Goal: Task Accomplishment & Management: Use online tool/utility

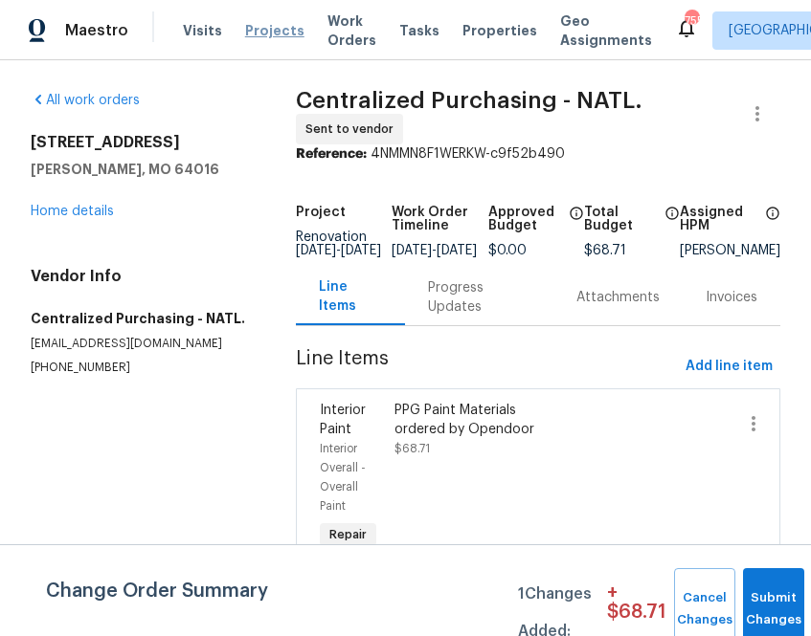
click at [245, 31] on span "Projects" at bounding box center [274, 30] width 59 height 19
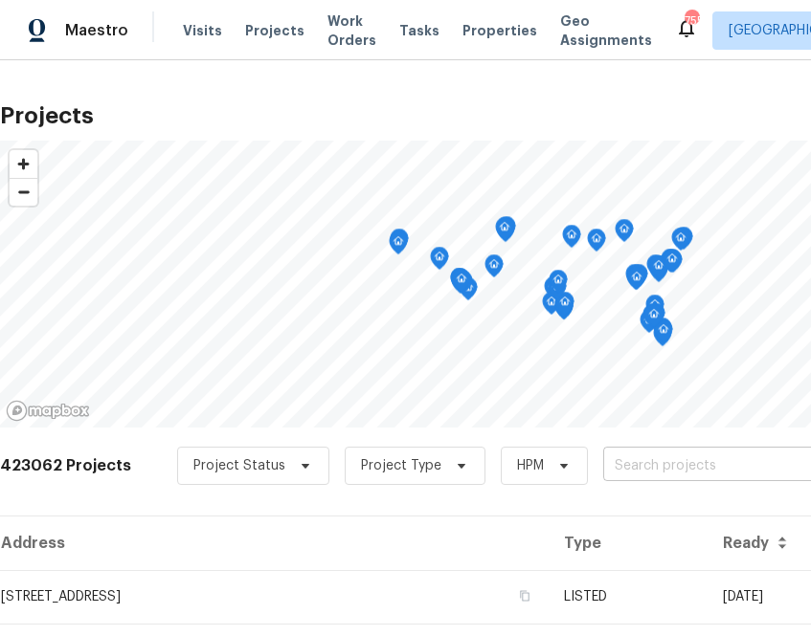
click at [657, 459] on input "text" at bounding box center [712, 467] width 219 height 30
type input "22906"
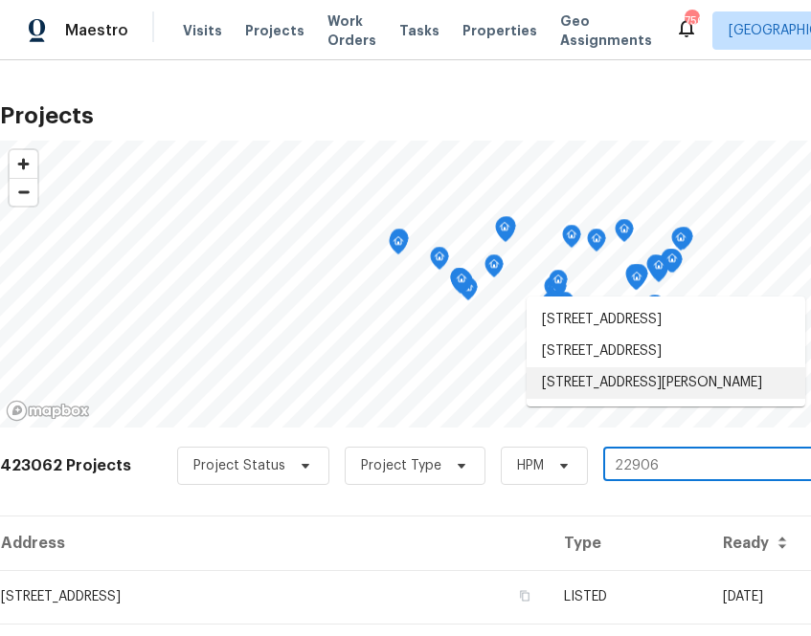
click at [628, 399] on li "[STREET_ADDRESS][PERSON_NAME]" at bounding box center [665, 383] width 278 height 32
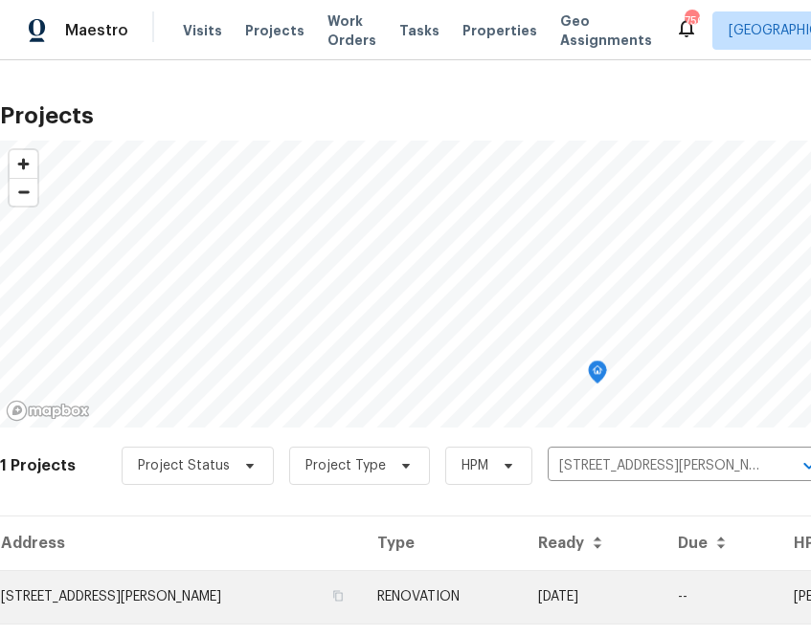
scroll to position [49, 0]
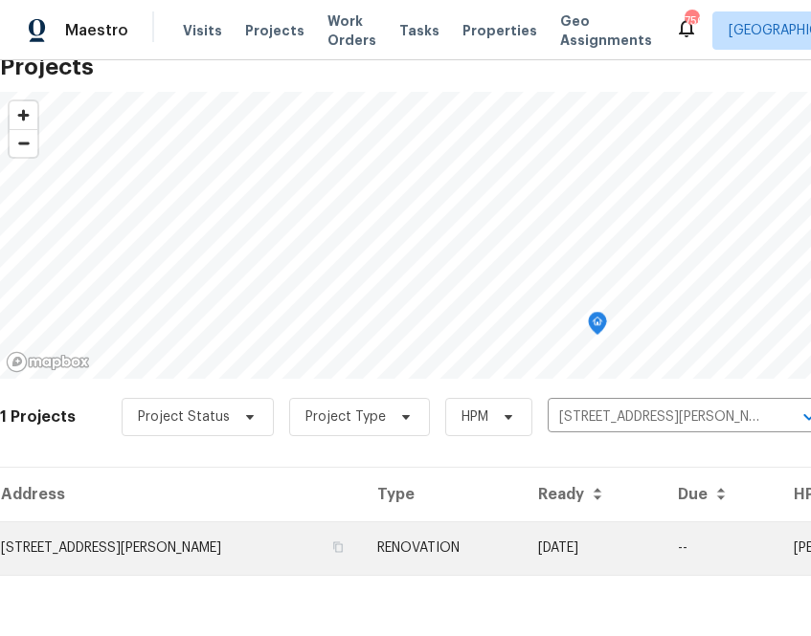
click at [237, 533] on td "[STREET_ADDRESS][PERSON_NAME]" at bounding box center [181, 549] width 362 height 54
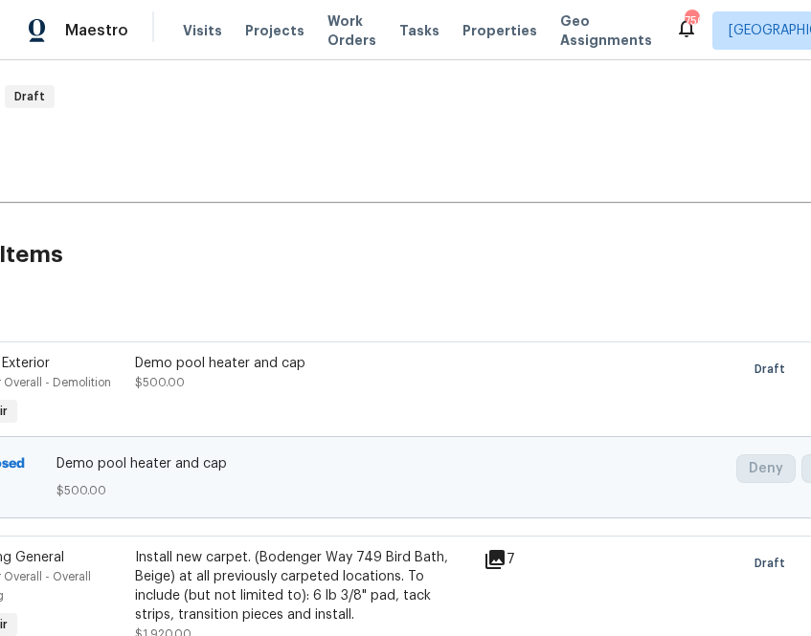
scroll to position [297, 271]
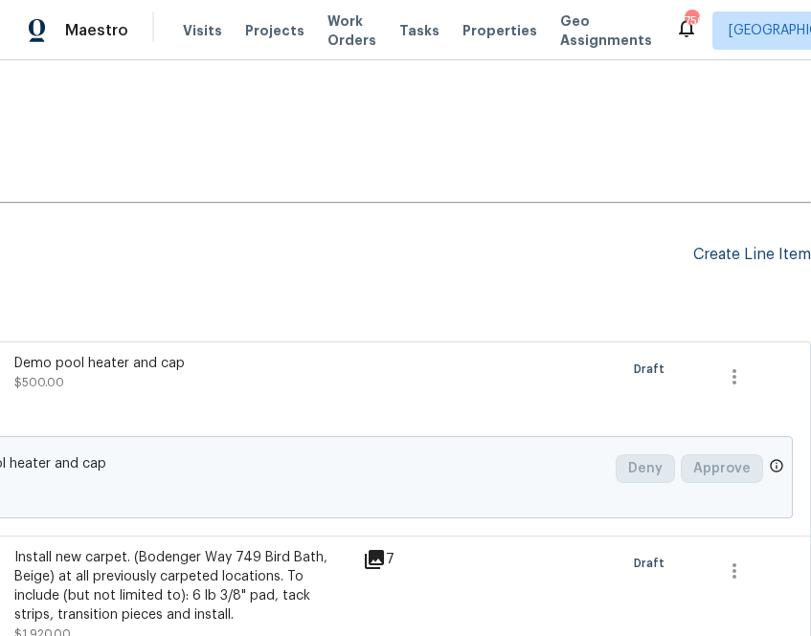
click at [734, 258] on div "Create Line Item" at bounding box center [752, 255] width 118 height 18
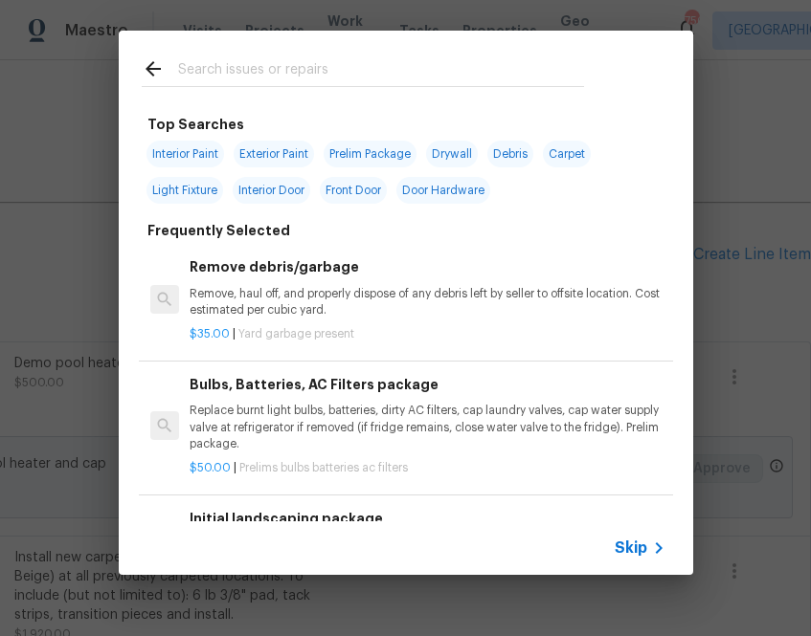
click at [634, 547] on span "Skip" at bounding box center [630, 548] width 33 height 19
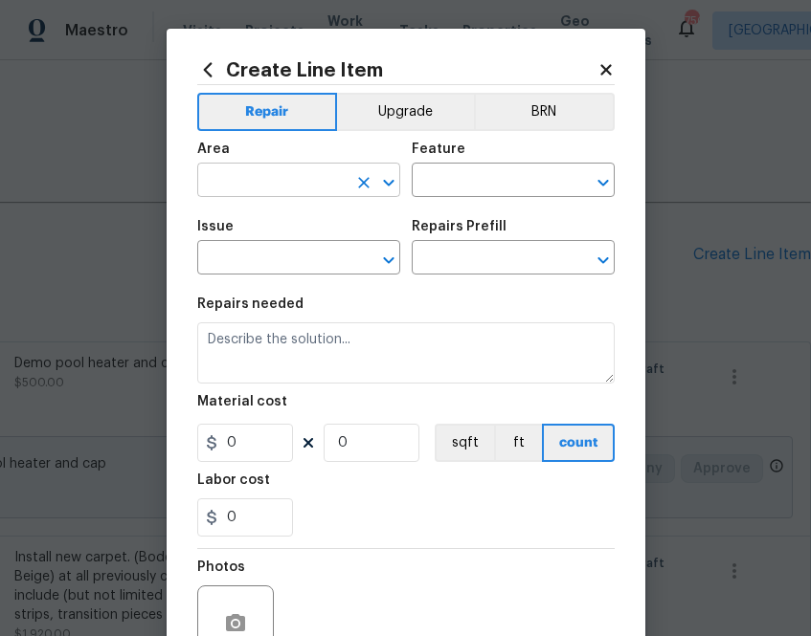
click at [242, 181] on input "text" at bounding box center [271, 182] width 149 height 30
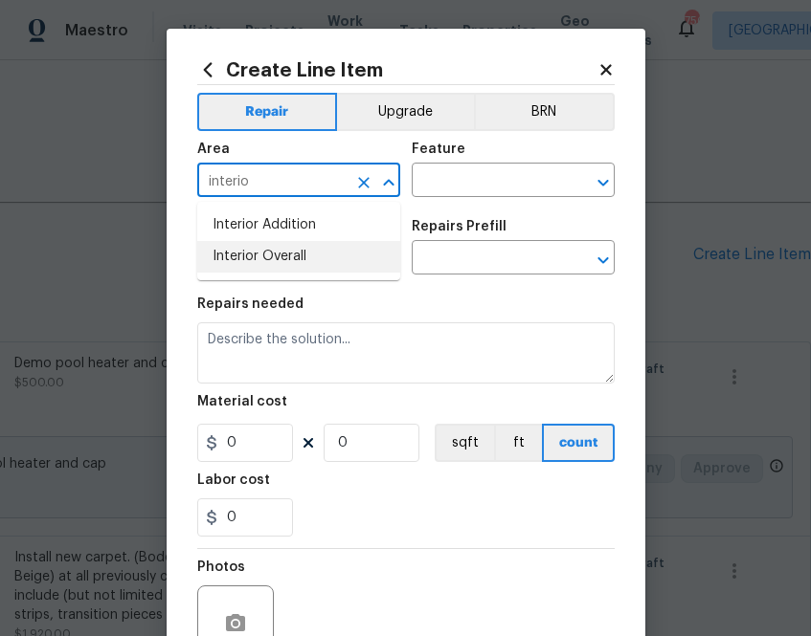
click at [228, 274] on ul "Interior Addition Interior Overall" at bounding box center [298, 241] width 203 height 78
click at [232, 259] on li "Interior Overall" at bounding box center [298, 257] width 203 height 32
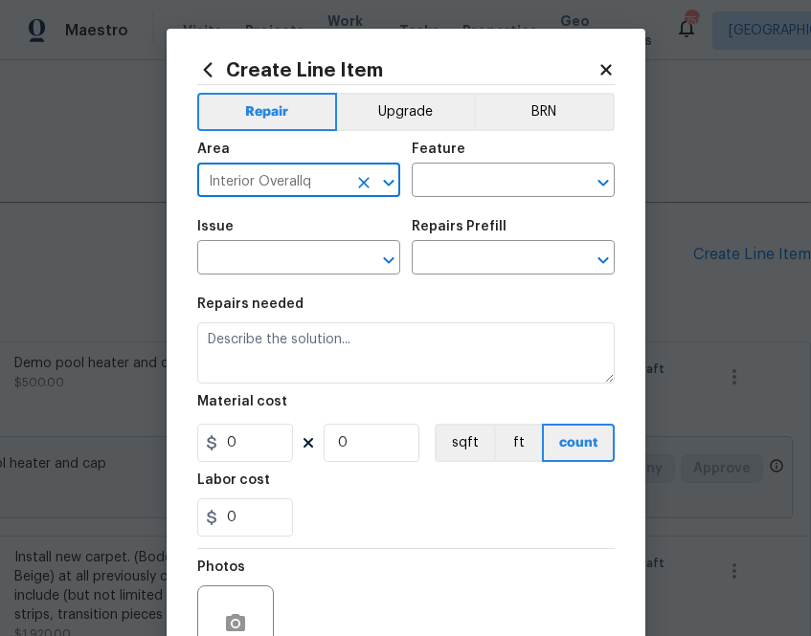
type input "Interior Overall"
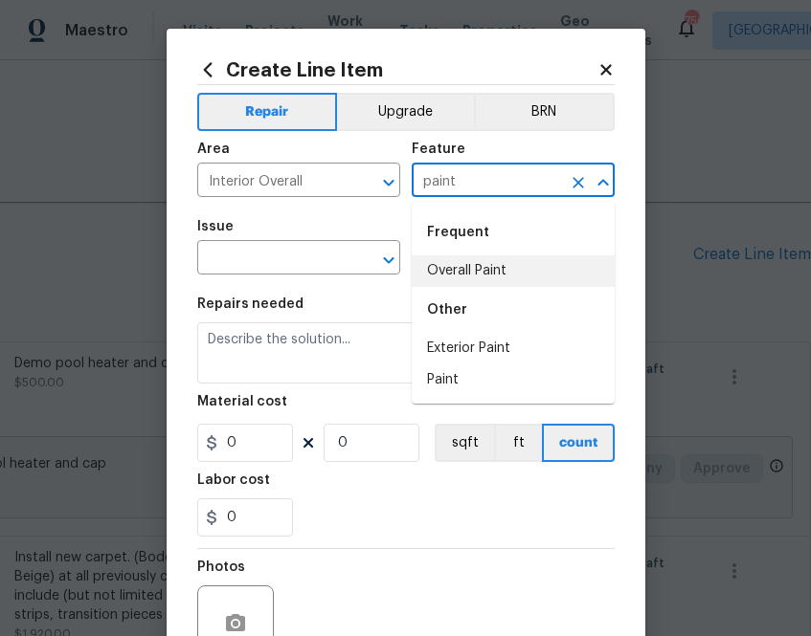
drag, startPoint x: 448, startPoint y: 265, endPoint x: 411, endPoint y: 267, distance: 36.4
click at [447, 265] on li "Overall Paint" at bounding box center [512, 272] width 203 height 32
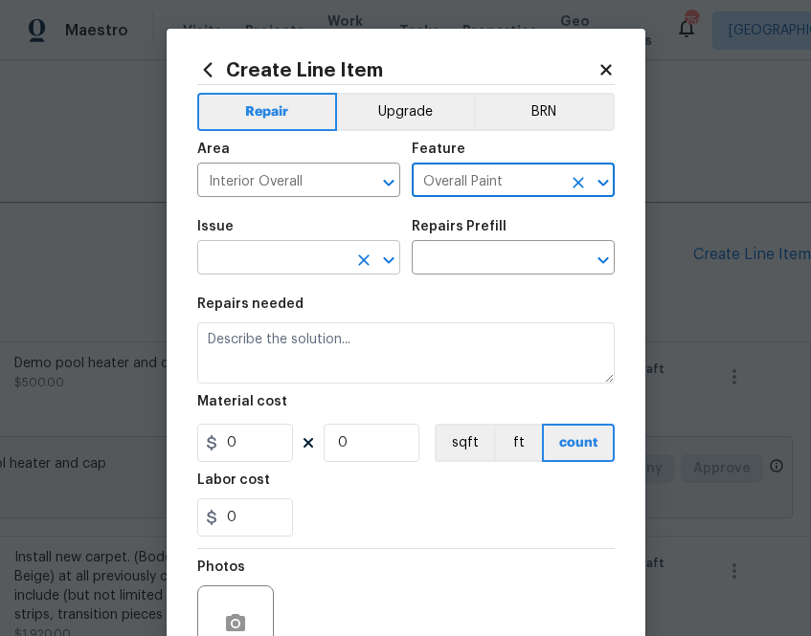
type input "Overall Paint"
click at [299, 271] on input "text" at bounding box center [271, 260] width 149 height 30
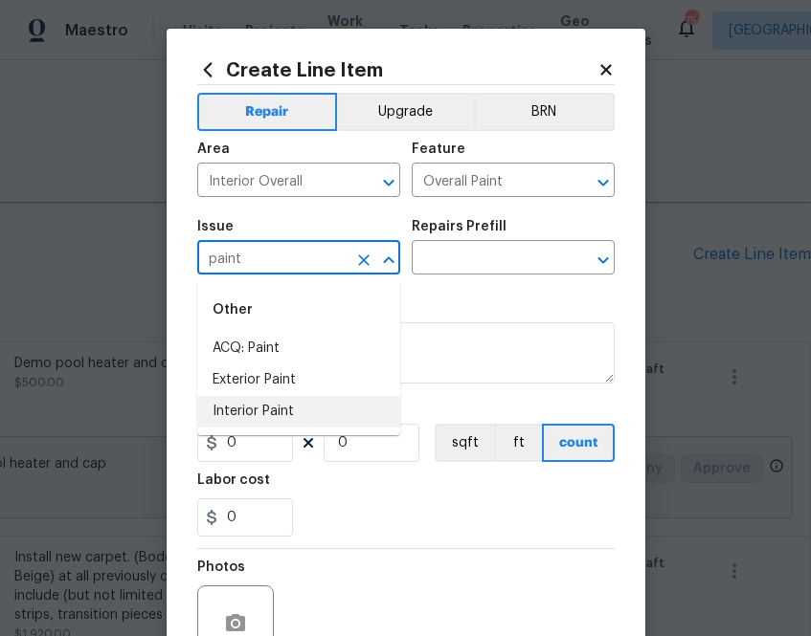
click at [242, 408] on li "Interior Paint" at bounding box center [298, 412] width 203 height 32
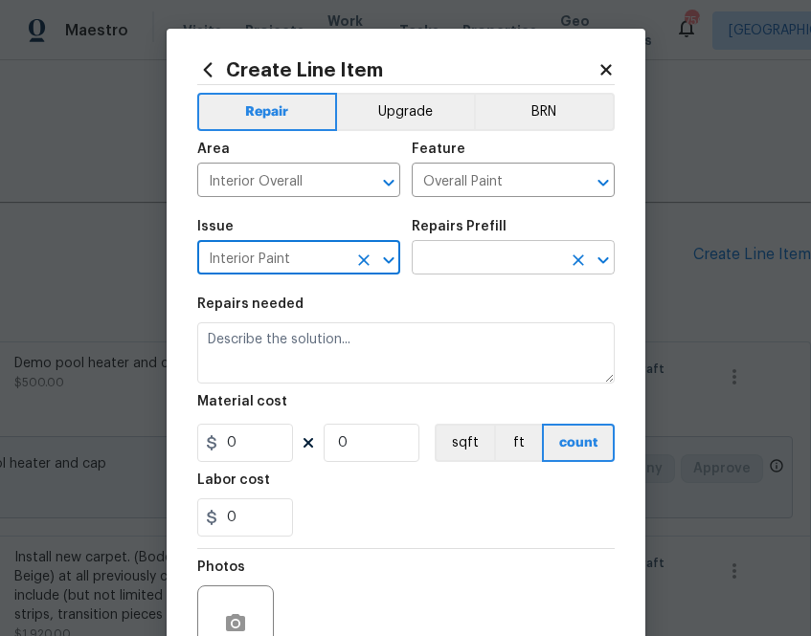
type input "Interior Paint"
click at [500, 251] on input "text" at bounding box center [485, 260] width 149 height 30
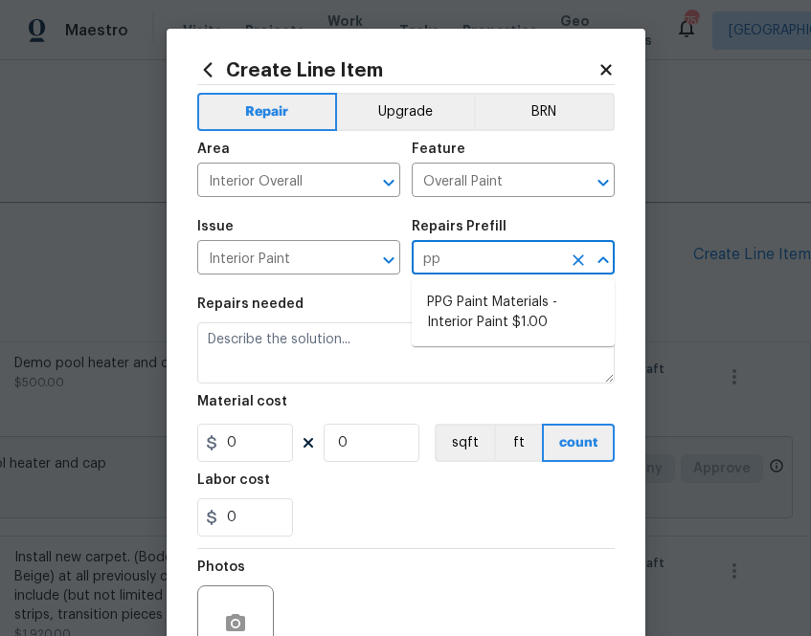
type input "ppg"
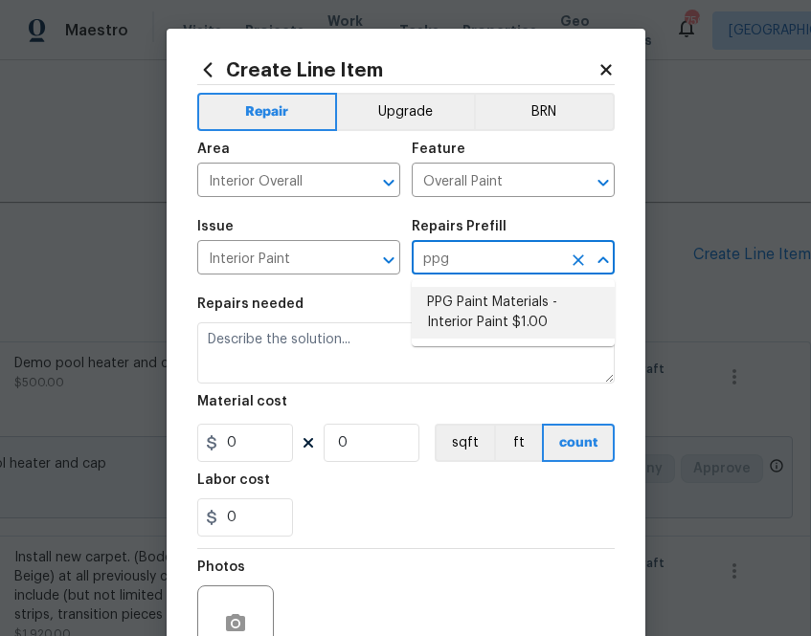
click at [497, 287] on li "PPG Paint Materials - Interior Paint $1.00" at bounding box center [512, 313] width 203 height 52
type input "PPG Paint Materials - Interior Paint $1.00"
type textarea "PPG Paint Materials ordered by Opendoor"
type input "1"
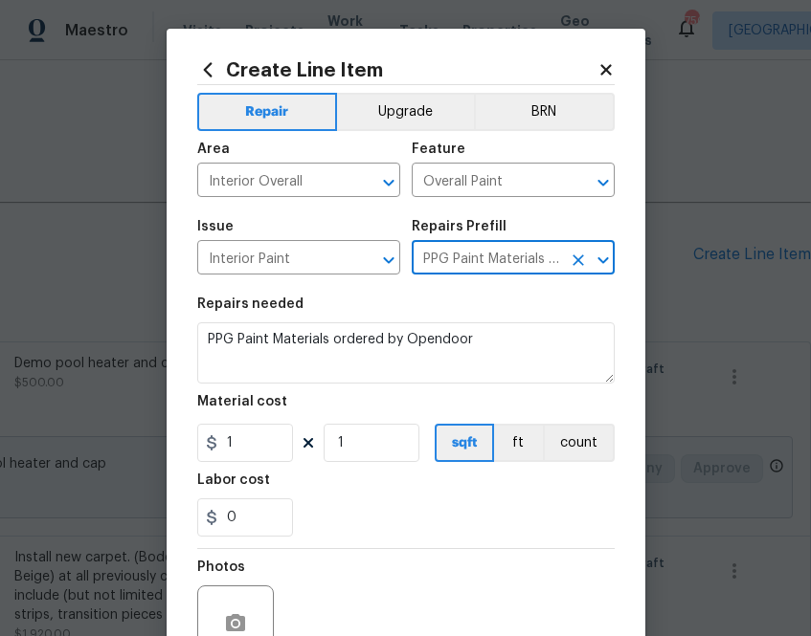
scroll to position [76, 0]
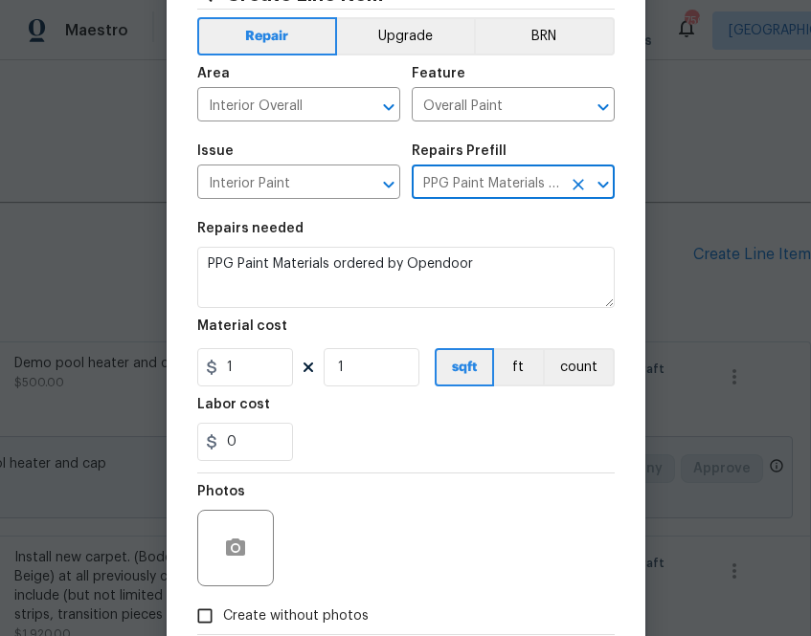
type input "PPG Paint Materials - Interior Paint $1.00"
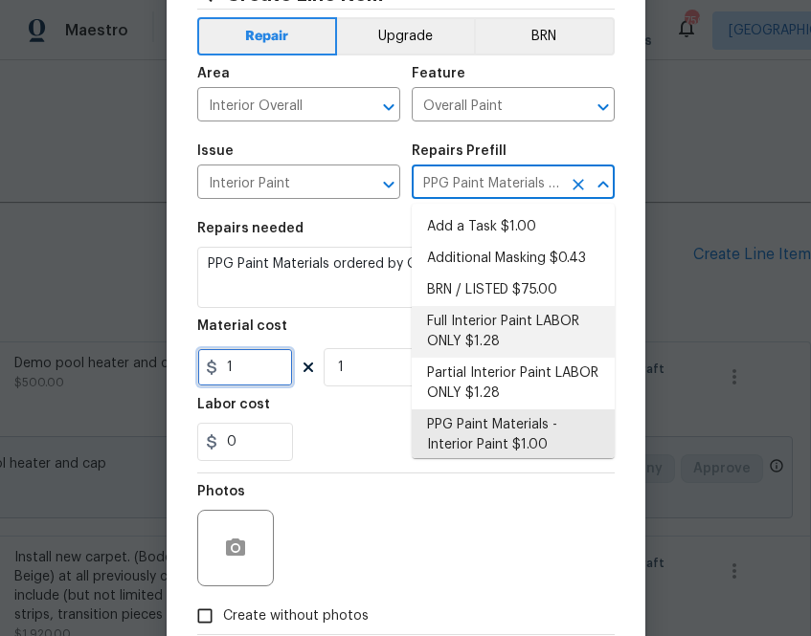
click at [260, 368] on input "1" at bounding box center [245, 367] width 96 height 38
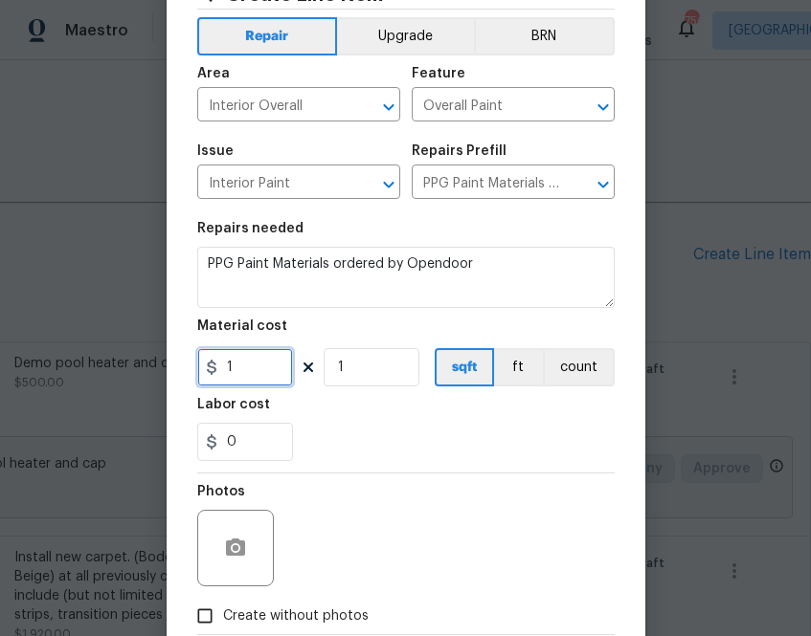
paste input "126.09"
type input "1126.09"
click at [321, 426] on div "0" at bounding box center [405, 442] width 417 height 38
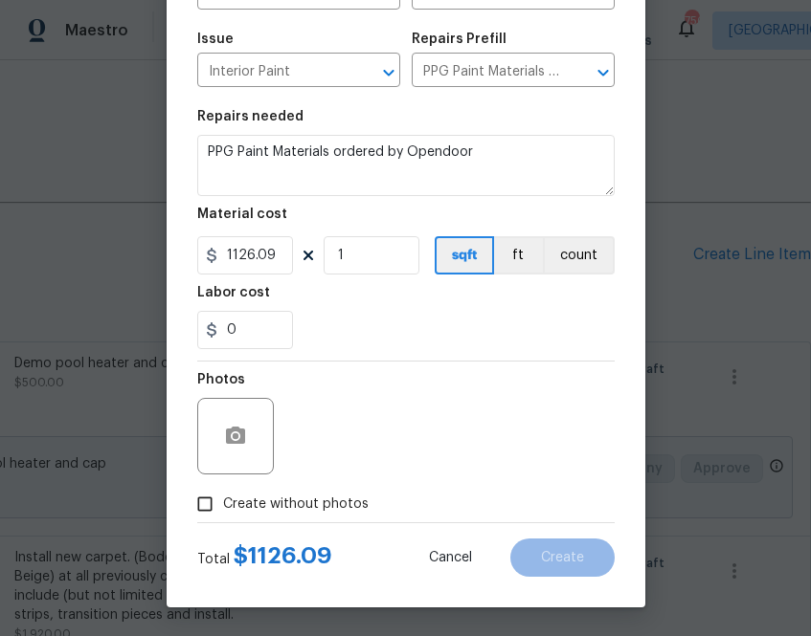
click at [269, 510] on span "Create without photos" at bounding box center [295, 505] width 145 height 20
click at [223, 510] on input "Create without photos" at bounding box center [205, 504] width 36 height 36
checkbox input "true"
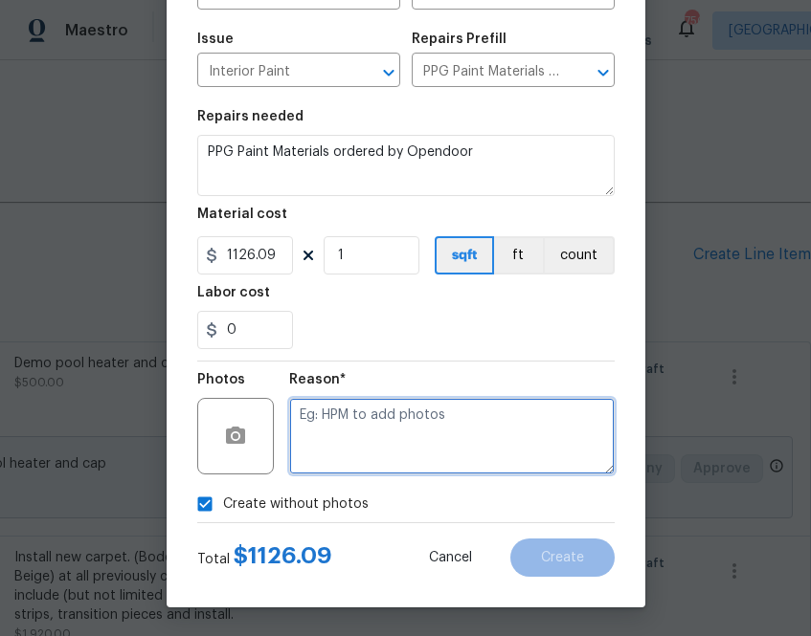
click at [362, 429] on textarea at bounding box center [451, 436] width 325 height 77
type textarea "na"
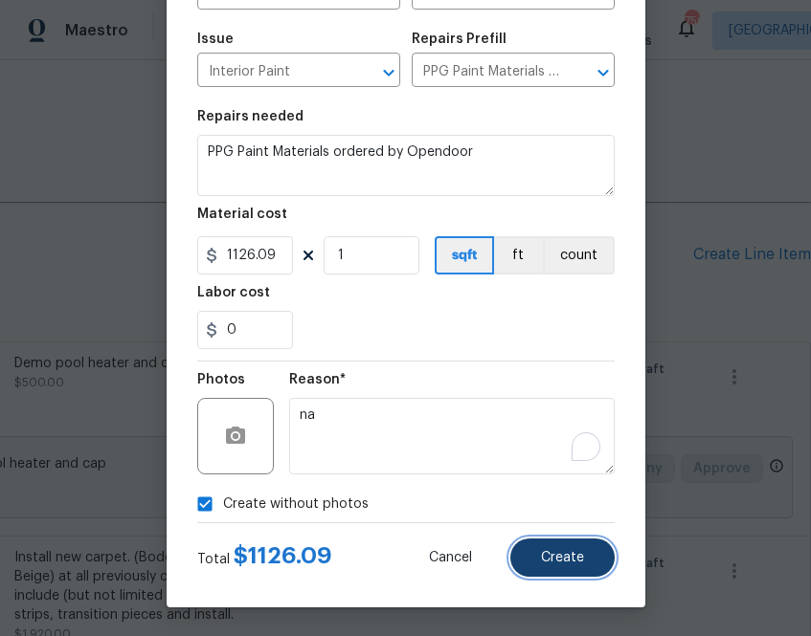
click at [575, 554] on span "Create" at bounding box center [562, 558] width 43 height 14
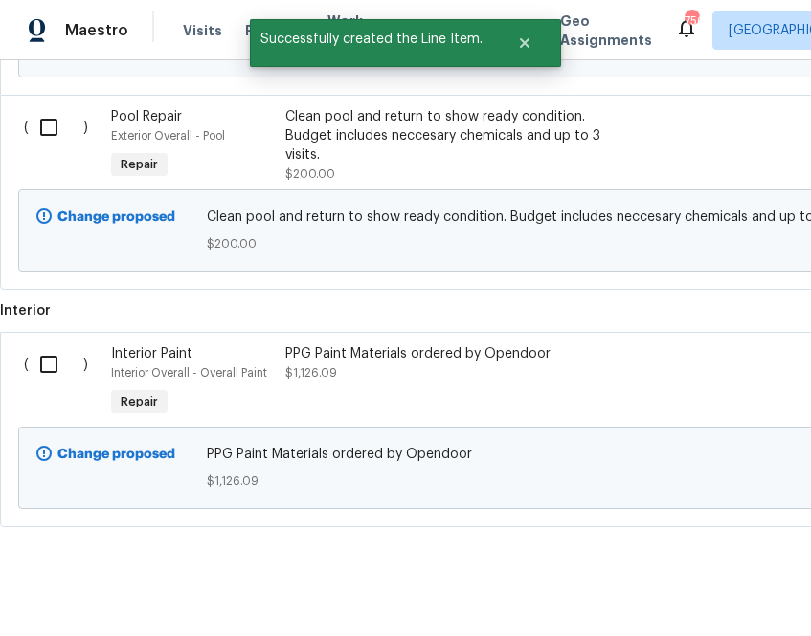
scroll to position [1498, 0]
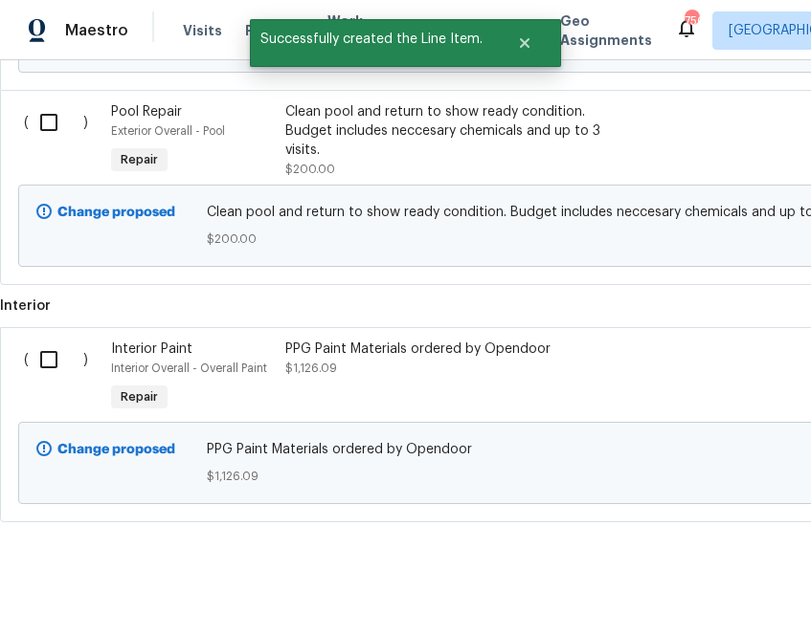
click at [51, 346] on input "checkbox" at bounding box center [56, 360] width 55 height 40
checkbox input "true"
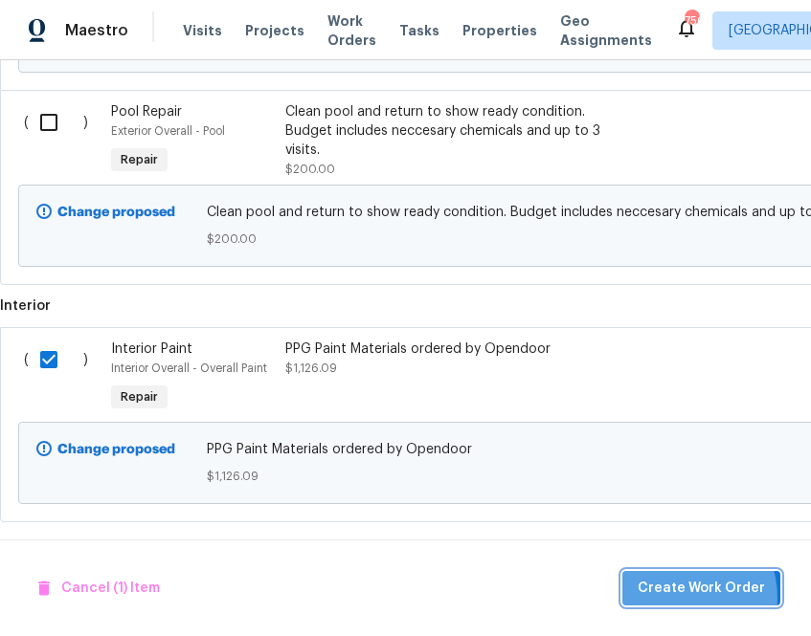
click at [674, 598] on span "Create Work Order" at bounding box center [700, 589] width 127 height 24
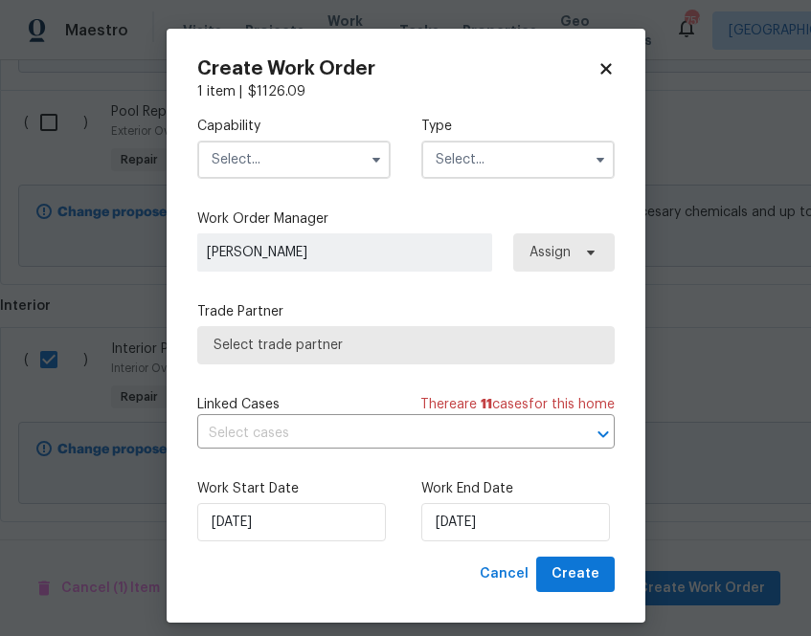
click at [298, 157] on input "text" at bounding box center [293, 160] width 193 height 38
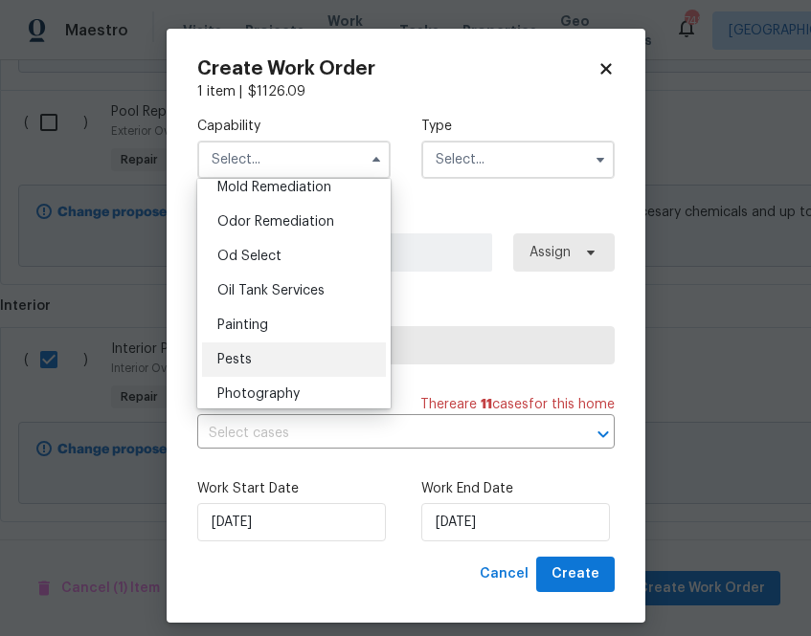
scroll to position [1485, 0]
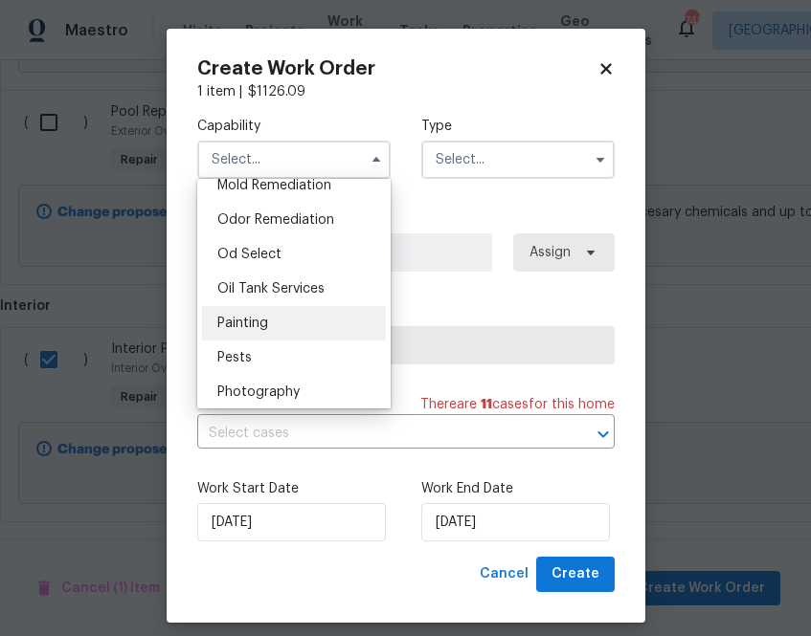
click at [306, 328] on div "Painting" at bounding box center [294, 323] width 184 height 34
type input "Painting"
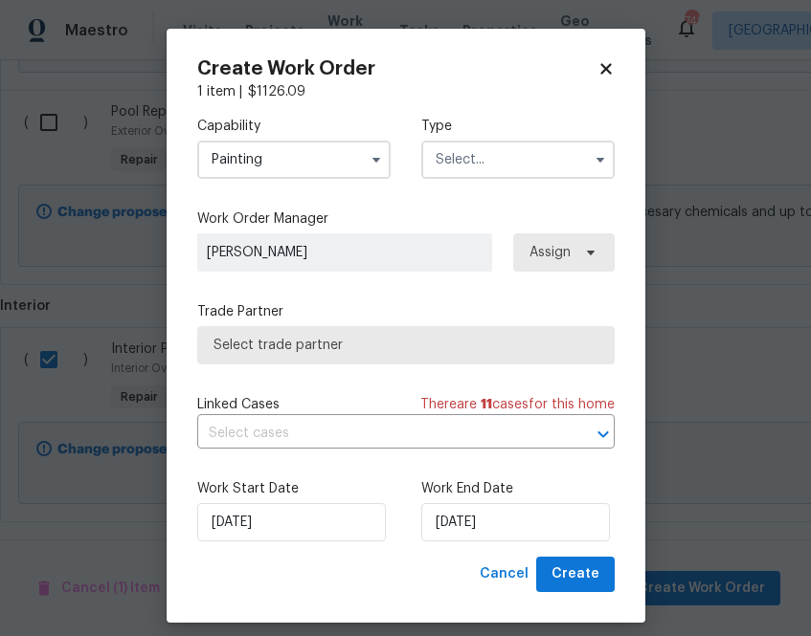
click at [517, 160] on input "text" at bounding box center [517, 160] width 193 height 38
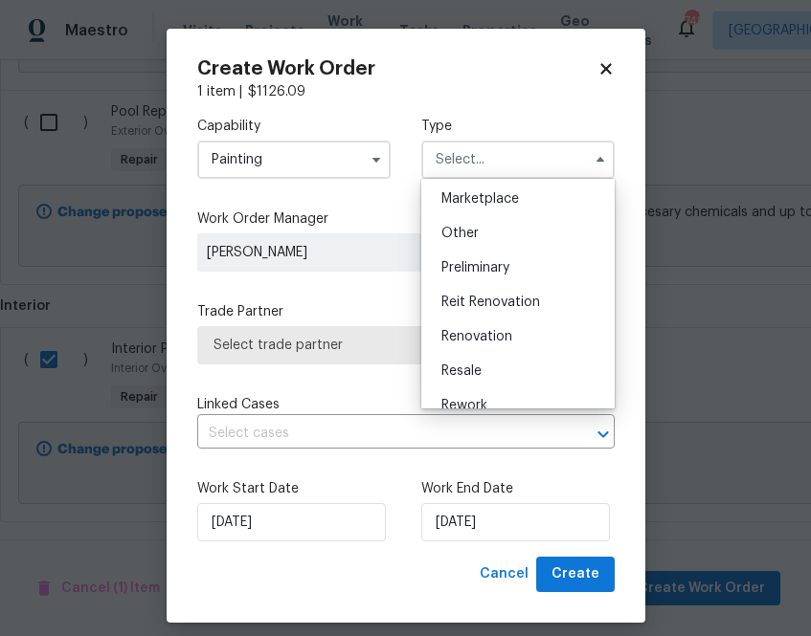
scroll to position [366, 0]
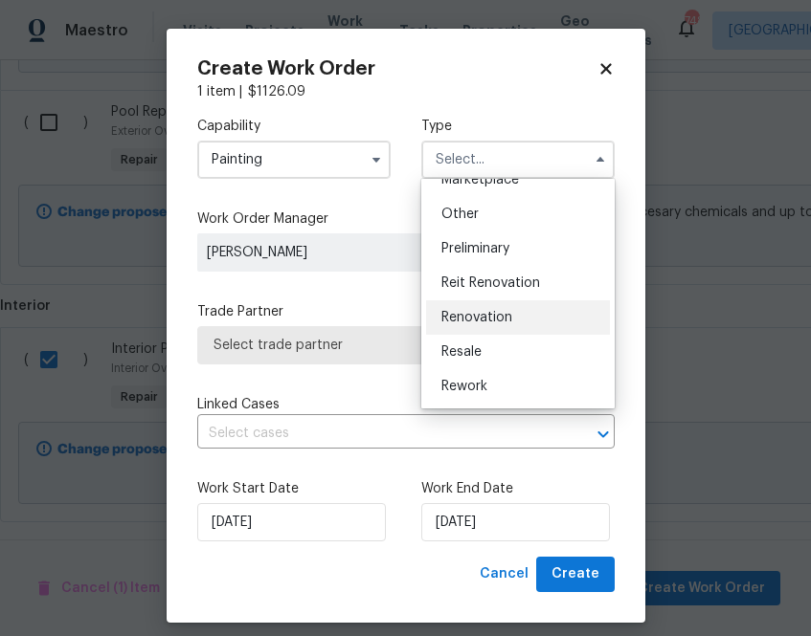
click at [499, 327] on div "Renovation" at bounding box center [518, 317] width 184 height 34
type input "Renovation"
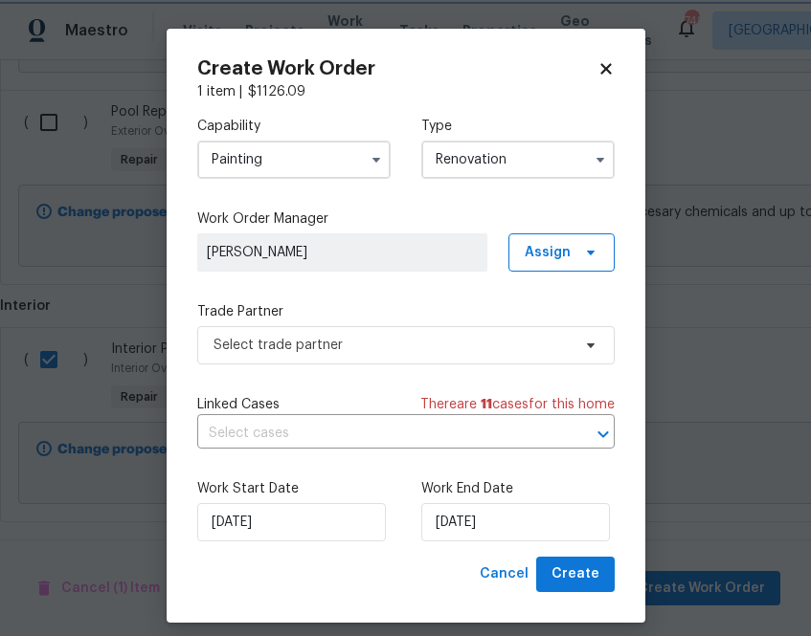
scroll to position [0, 0]
click at [573, 255] on span "Assign" at bounding box center [561, 252] width 106 height 38
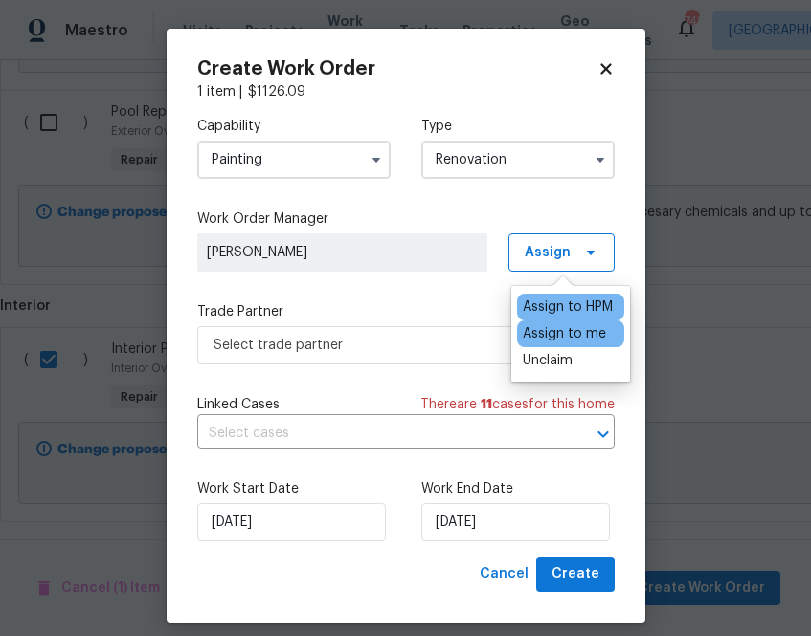
click at [567, 338] on div "Assign to me" at bounding box center [563, 333] width 83 height 19
drag, startPoint x: 567, startPoint y: 338, endPoint x: 496, endPoint y: 338, distance: 70.8
click at [565, 338] on div "Assign to me" at bounding box center [563, 333] width 83 height 19
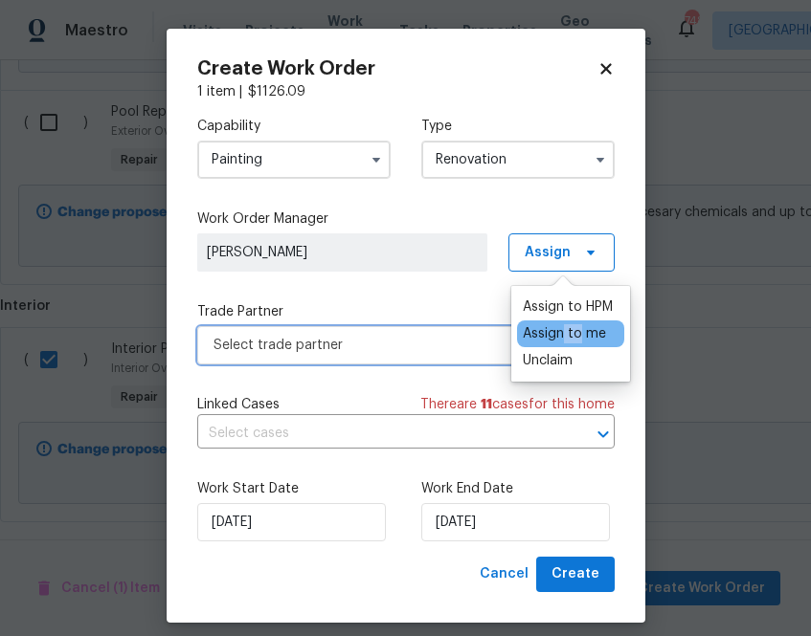
click at [487, 338] on span "Select trade partner" at bounding box center [391, 345] width 357 height 19
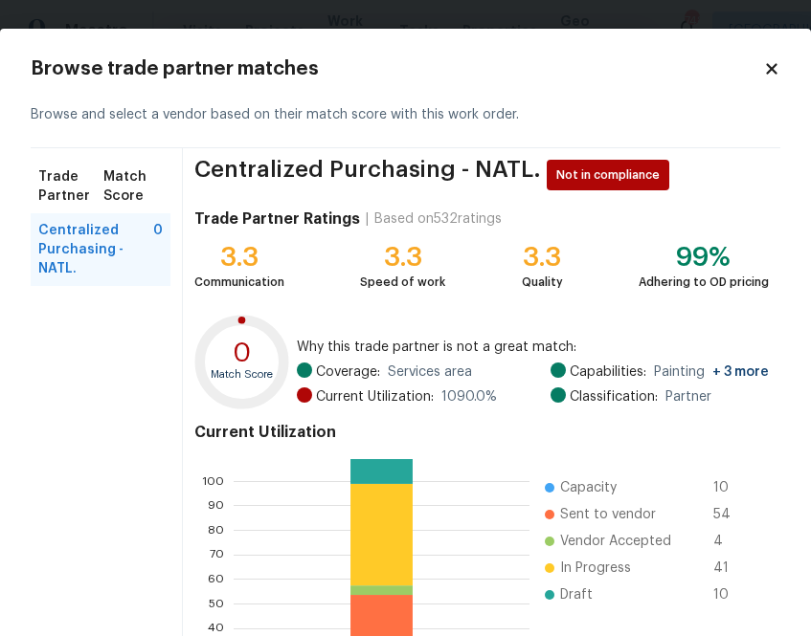
scroll to position [205, 0]
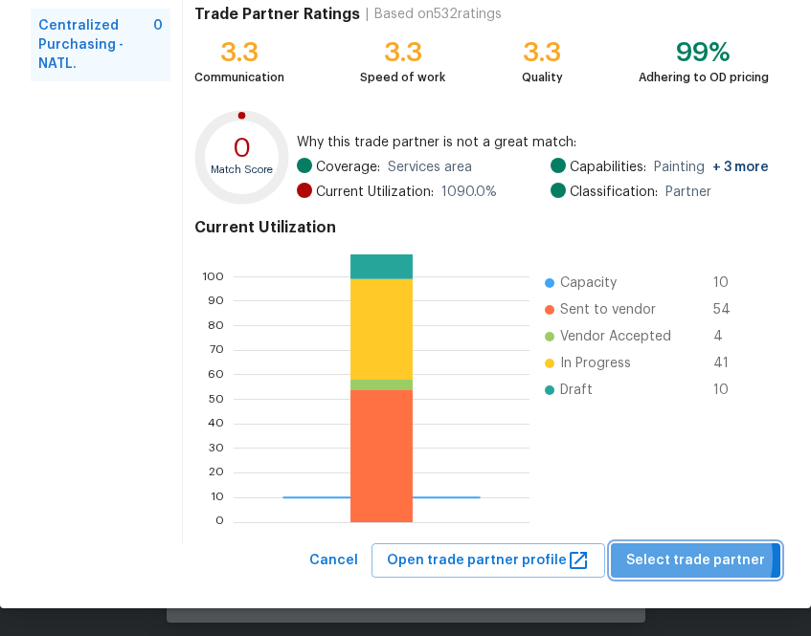
click at [688, 558] on span "Select trade partner" at bounding box center [695, 561] width 139 height 24
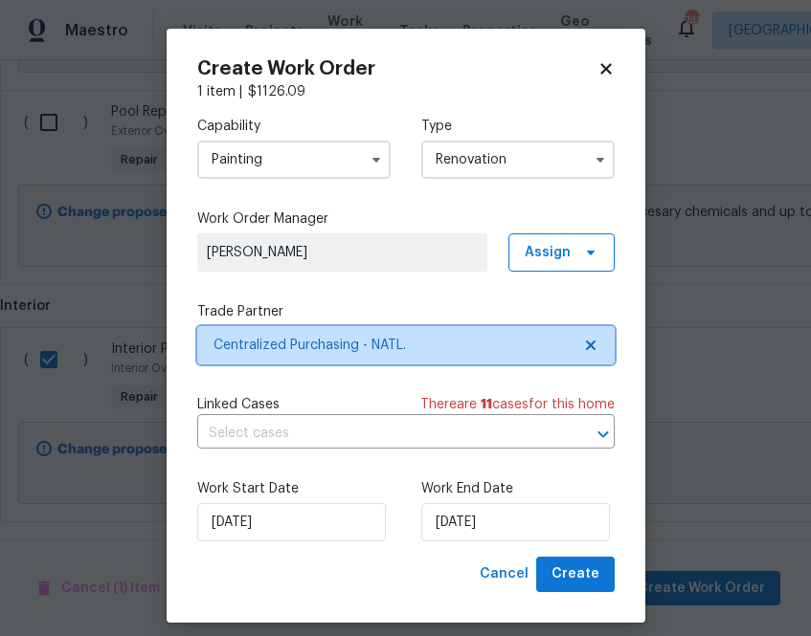
scroll to position [0, 0]
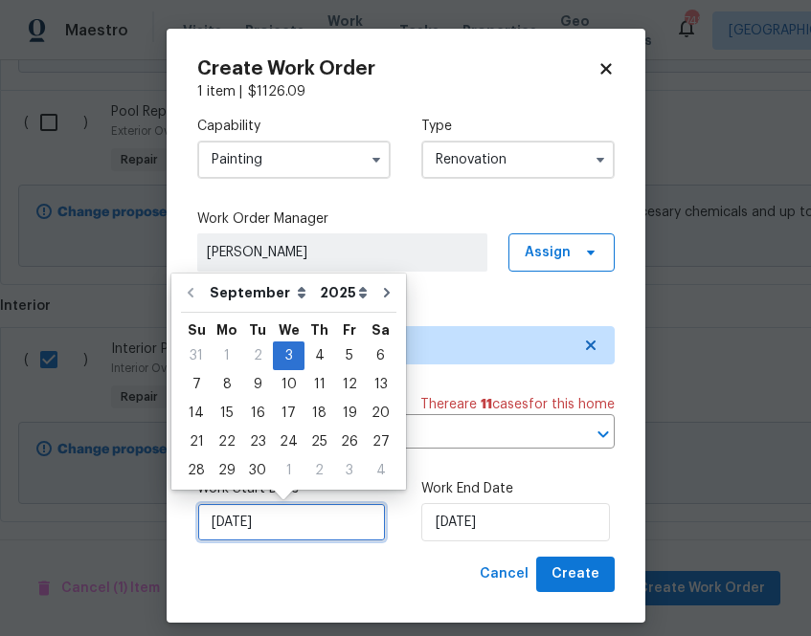
click at [341, 526] on input "[DATE]" at bounding box center [291, 522] width 189 height 38
click at [317, 352] on div "4" at bounding box center [319, 356] width 30 height 27
type input "[DATE]"
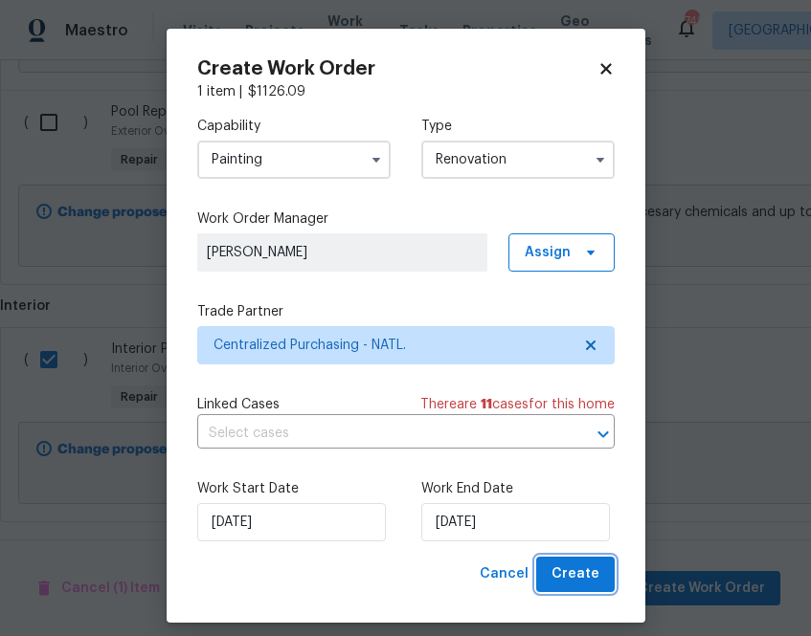
click at [589, 574] on span "Create" at bounding box center [575, 575] width 48 height 24
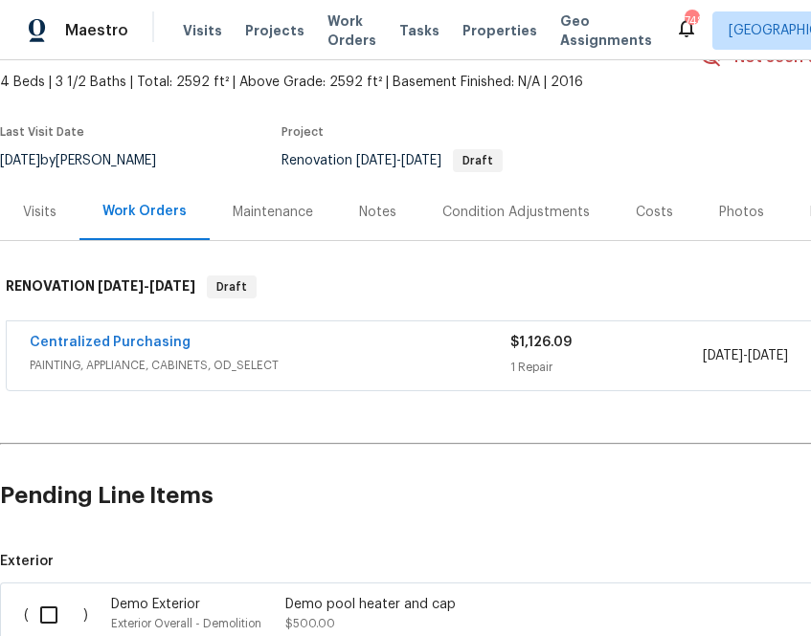
scroll to position [100, 0]
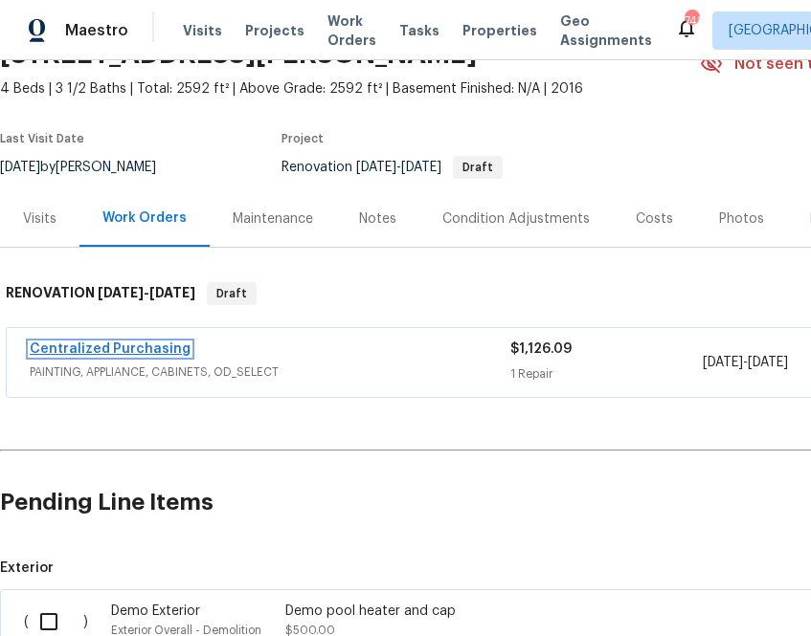
click at [117, 348] on link "Centralized Purchasing" at bounding box center [110, 349] width 161 height 13
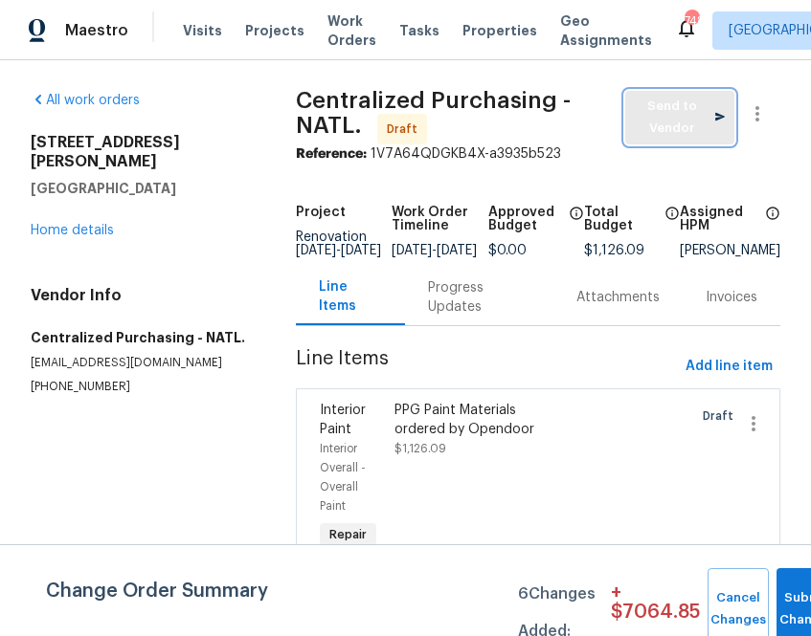
click at [658, 133] on span "Send to Vendor" at bounding box center [679, 118] width 90 height 44
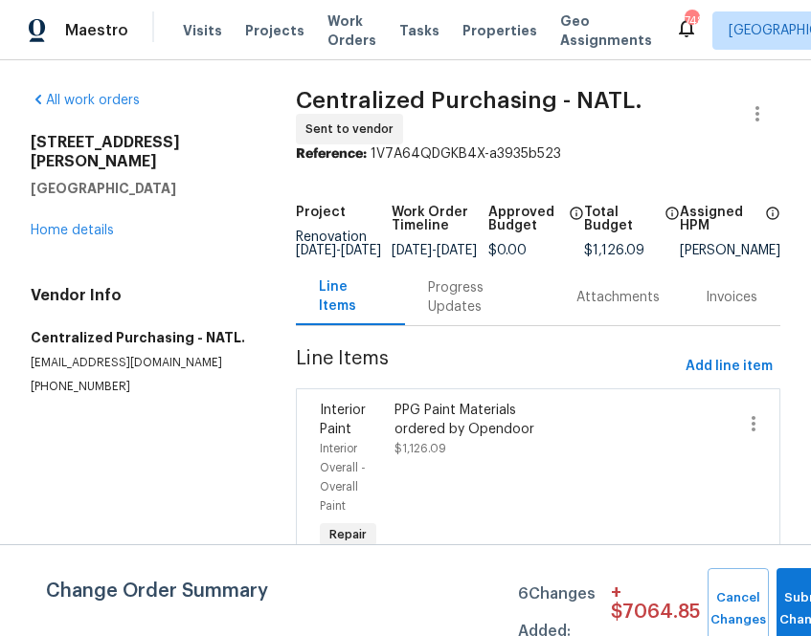
click at [278, 255] on div "All work orders [STREET_ADDRESS][PERSON_NAME] Home details Vendor Info Centrali…" at bounding box center [405, 392] width 811 height 665
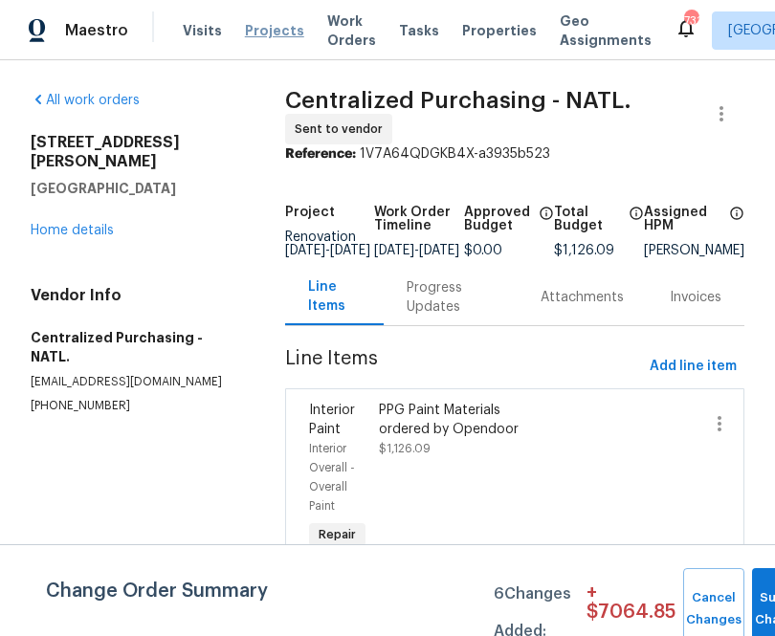
click at [261, 25] on span "Projects" at bounding box center [274, 30] width 59 height 19
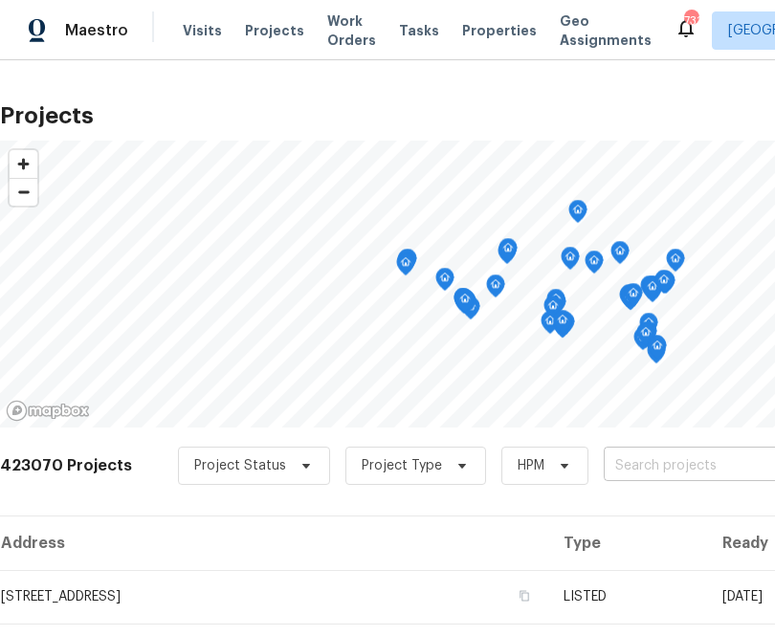
click at [604, 470] on input "text" at bounding box center [713, 467] width 219 height 30
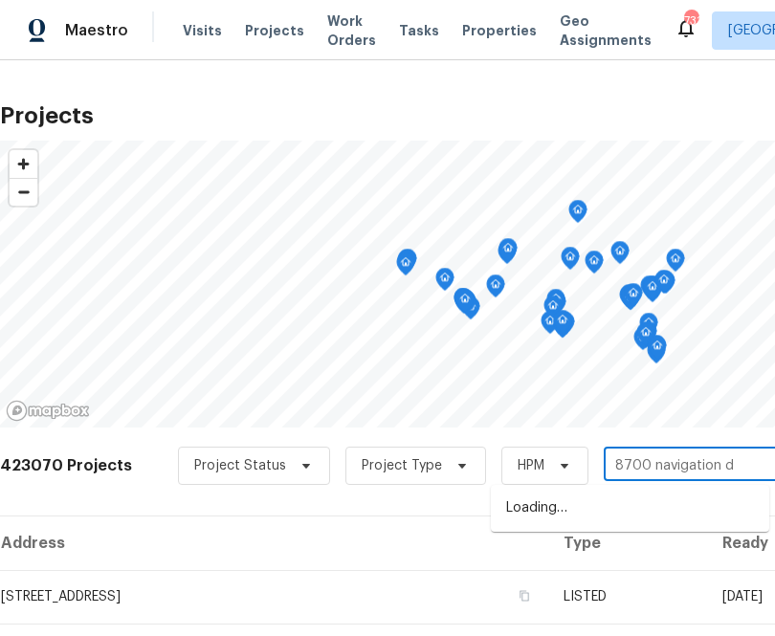
type input "8700 navigation dr"
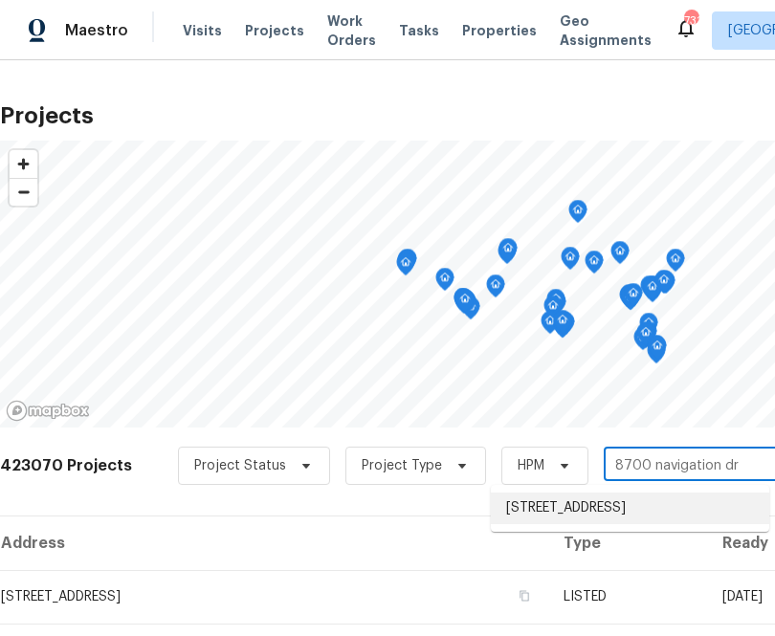
click at [589, 510] on li "[STREET_ADDRESS]" at bounding box center [630, 509] width 278 height 32
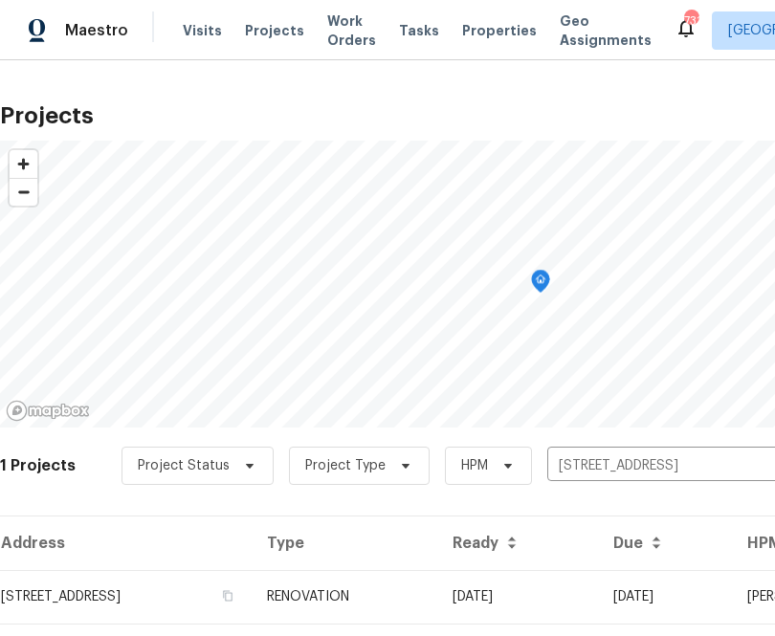
scroll to position [49, 0]
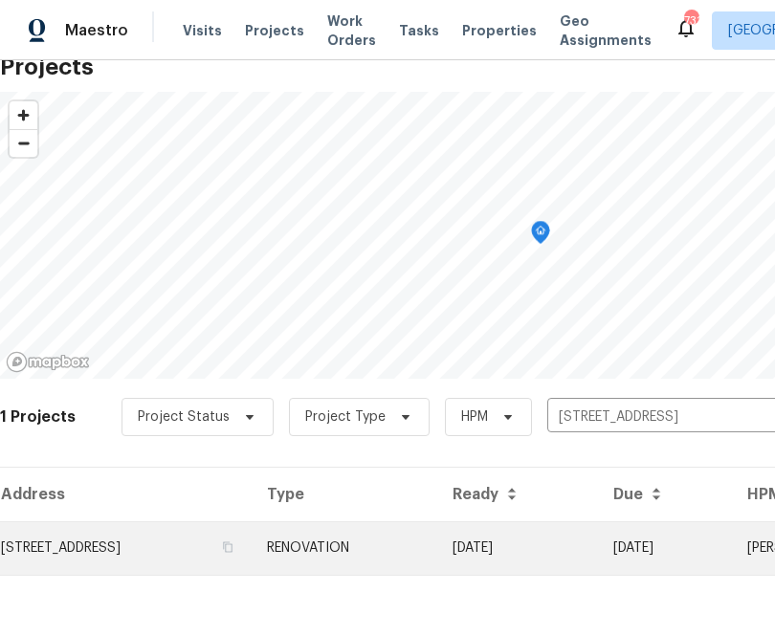
click at [164, 533] on td "[STREET_ADDRESS]" at bounding box center [126, 549] width 252 height 54
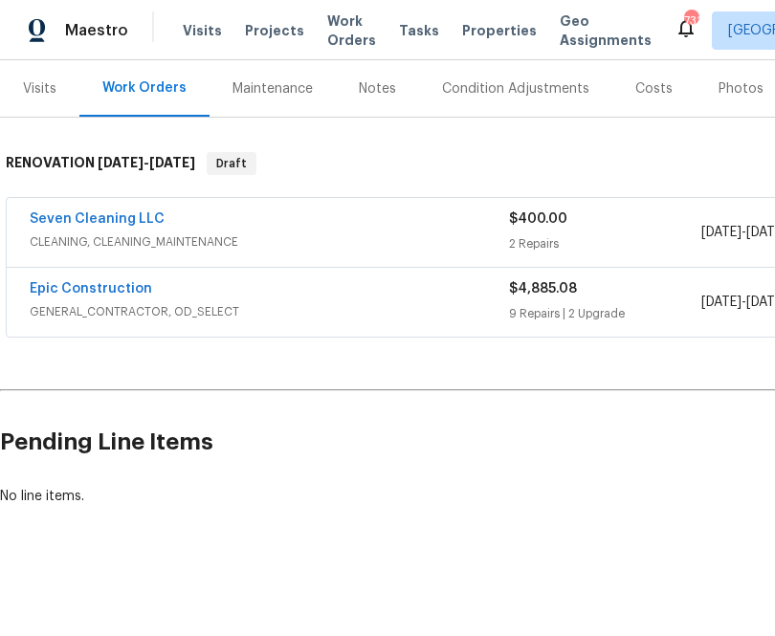
scroll to position [230, 306]
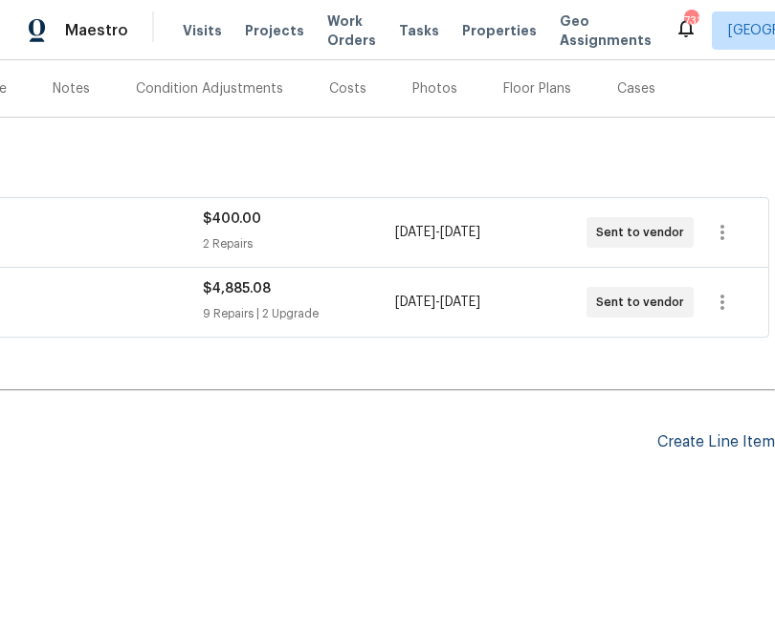
click at [729, 435] on div "Create Line Item" at bounding box center [716, 443] width 118 height 18
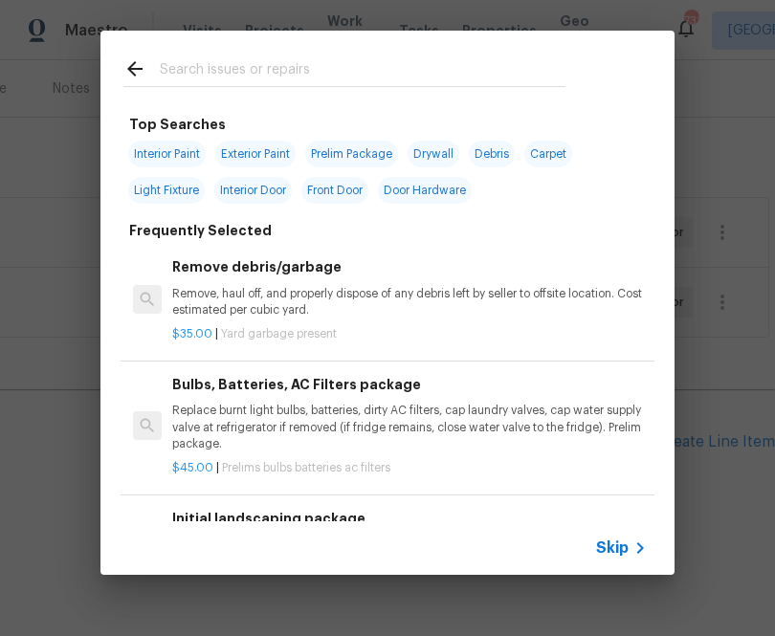
click at [606, 551] on span "Skip" at bounding box center [612, 548] width 33 height 19
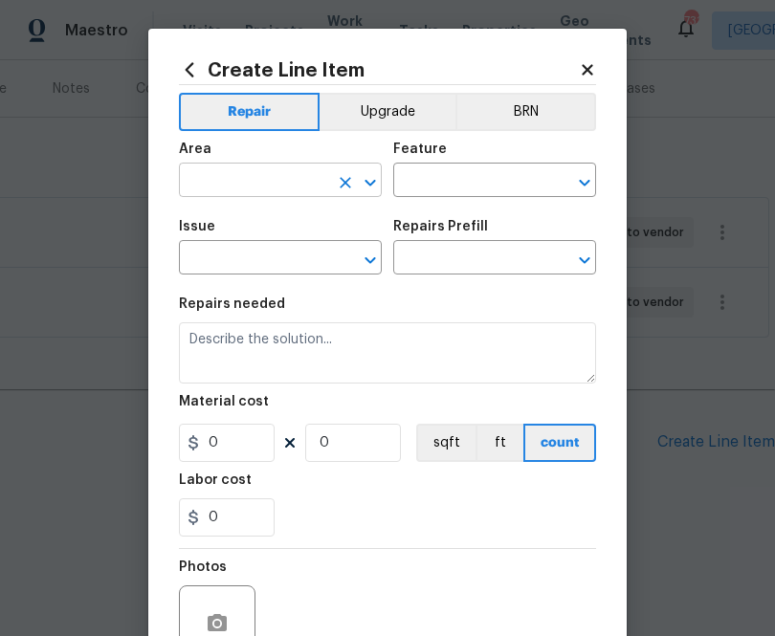
click at [309, 175] on input "text" at bounding box center [253, 182] width 149 height 30
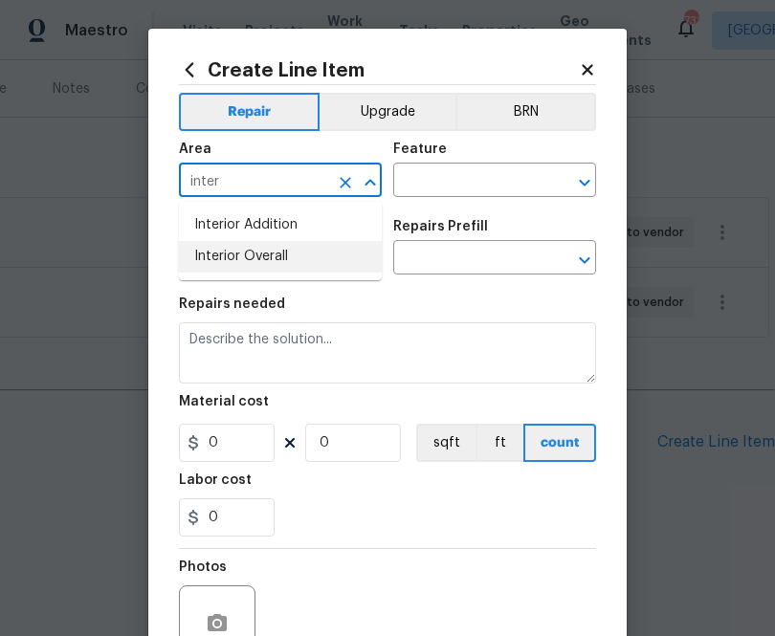
click at [272, 250] on li "Interior Overall" at bounding box center [280, 257] width 203 height 32
type input "Interior Overall"
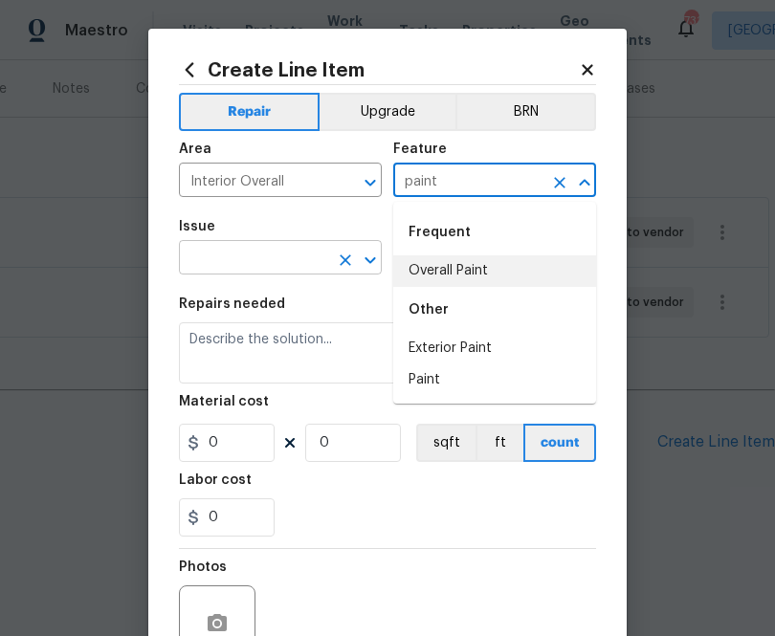
drag, startPoint x: 454, startPoint y: 265, endPoint x: 370, endPoint y: 265, distance: 83.3
click at [454, 265] on li "Overall Paint" at bounding box center [494, 272] width 203 height 32
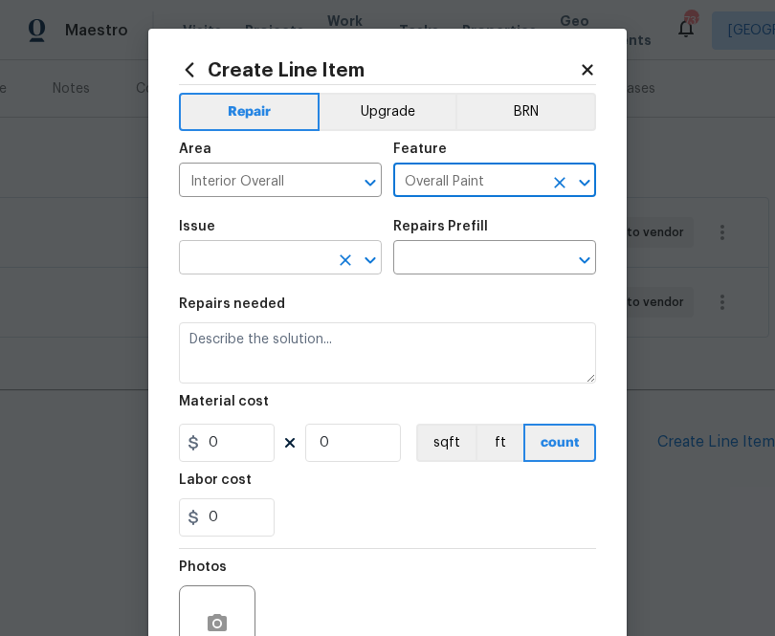
type input "Overall Paint"
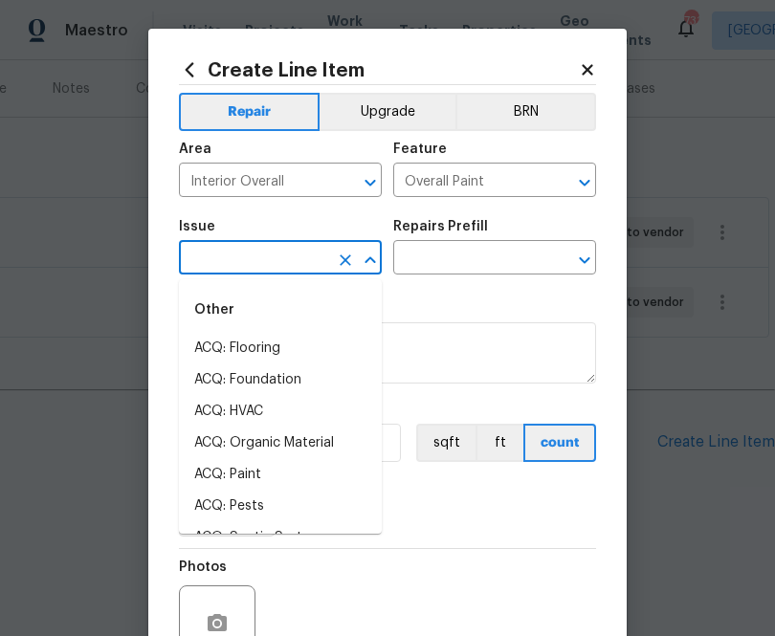
click at [300, 265] on input "text" at bounding box center [253, 260] width 149 height 30
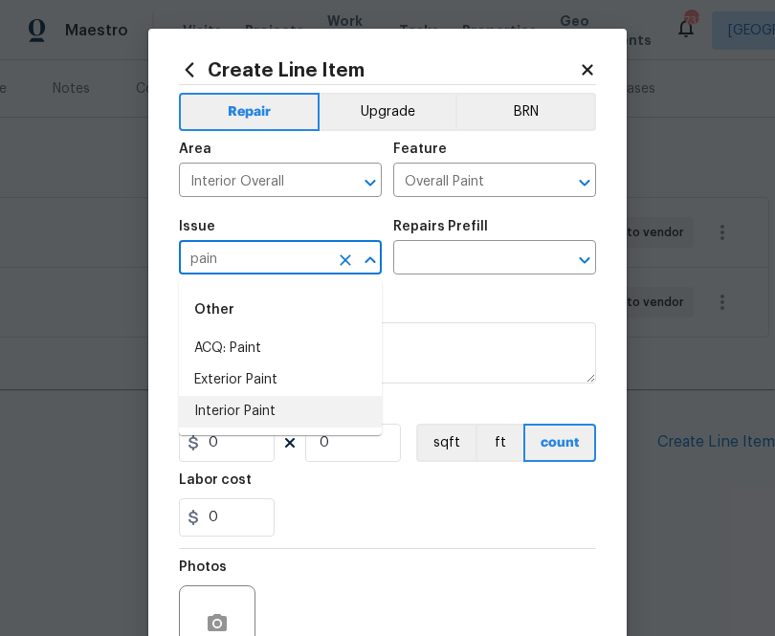
click at [274, 406] on li "Interior Paint" at bounding box center [280, 412] width 203 height 32
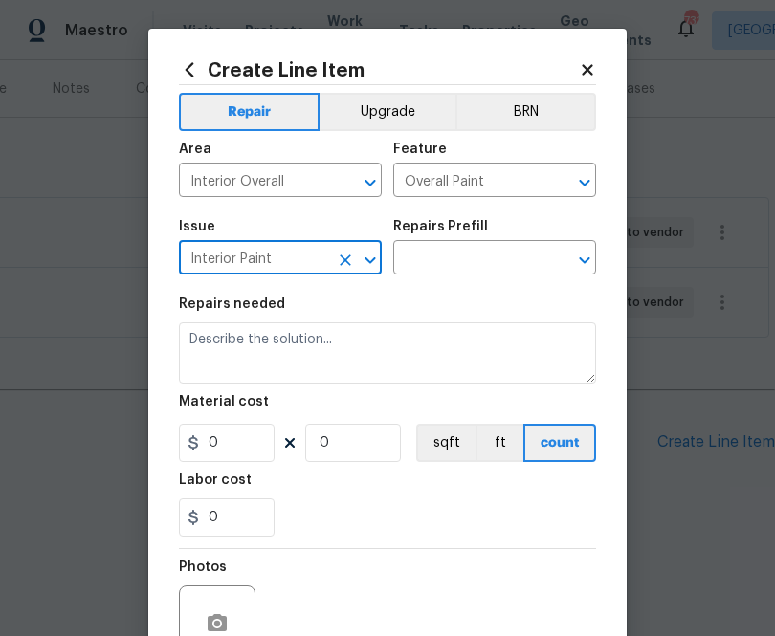
type input "Interior Paint"
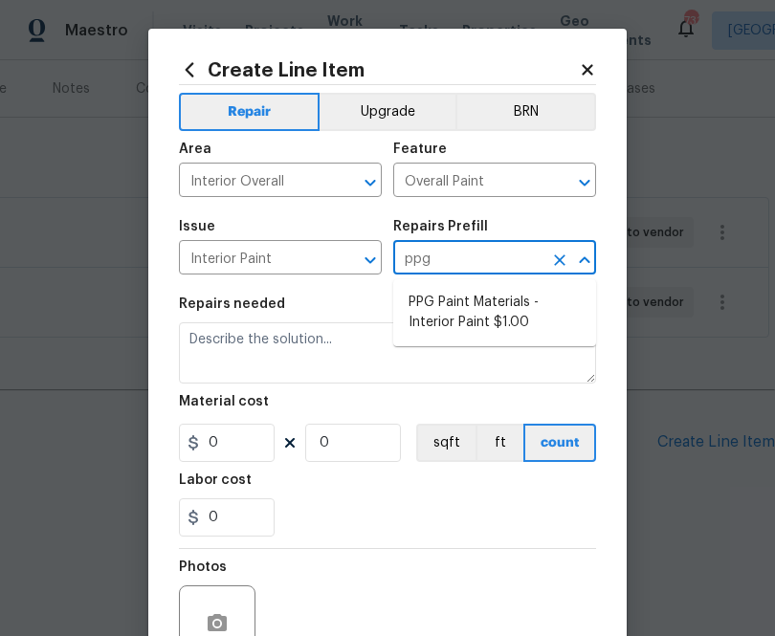
type input "ppg"
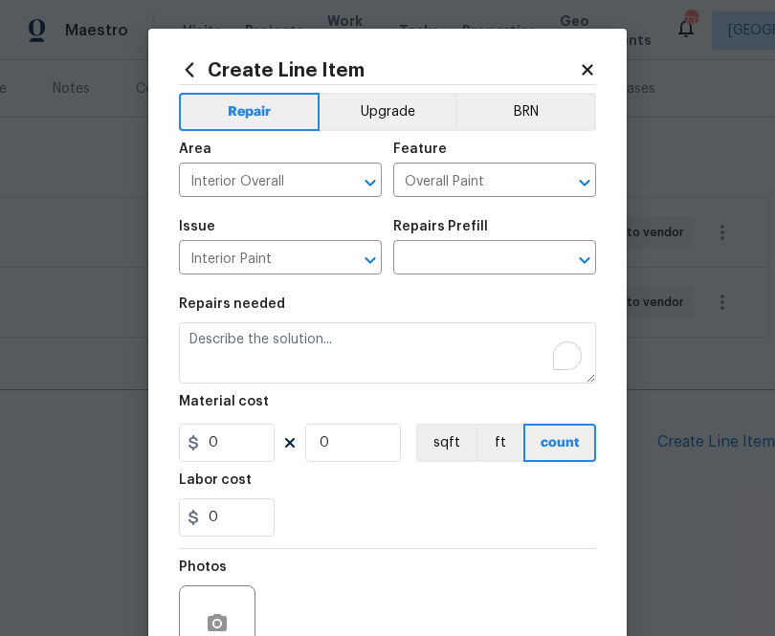
click at [475, 278] on div "Issue Interior Paint ​ Repairs Prefill ​" at bounding box center [387, 248] width 417 height 78
click at [481, 251] on input "text" at bounding box center [467, 260] width 149 height 30
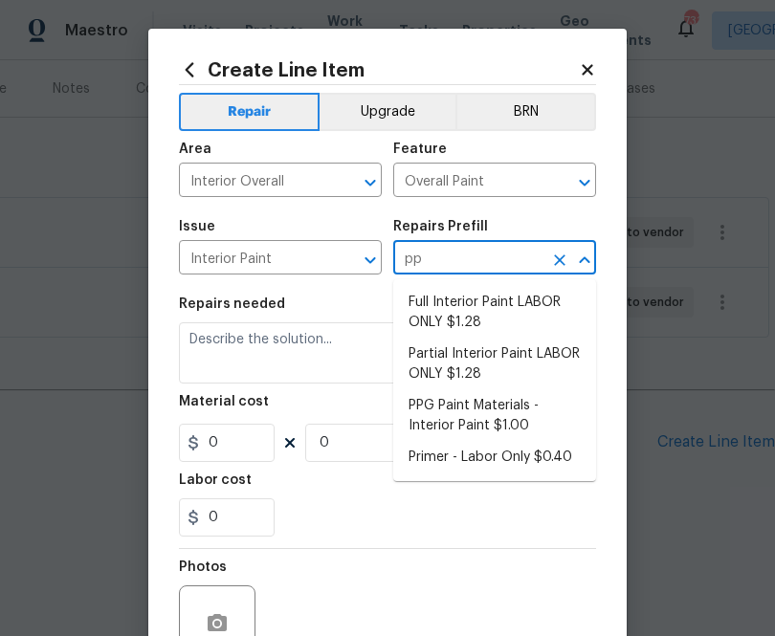
type input "ppg"
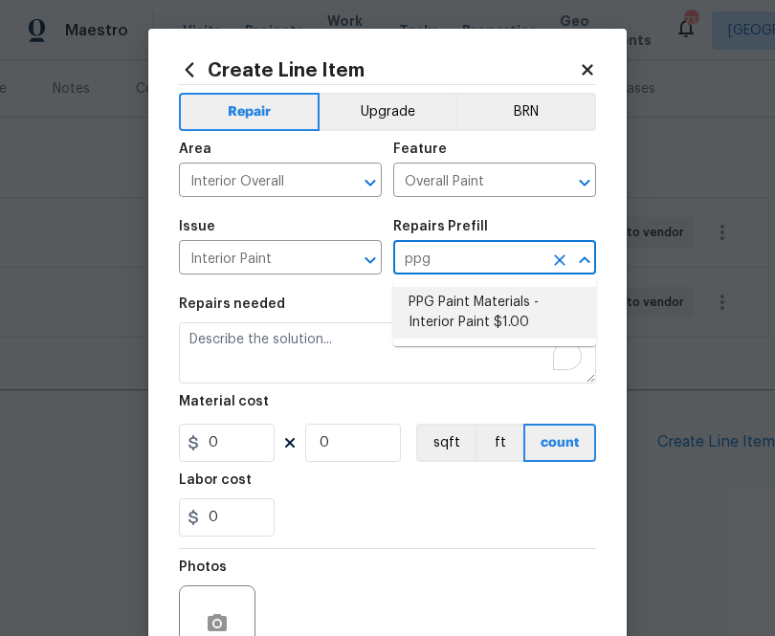
click at [478, 304] on li "PPG Paint Materials - Interior Paint $1.00" at bounding box center [494, 313] width 203 height 52
type input "PPG Paint Materials - Interior Paint $1.00"
type textarea "PPG Paint Materials ordered by Opendoor"
type input "1"
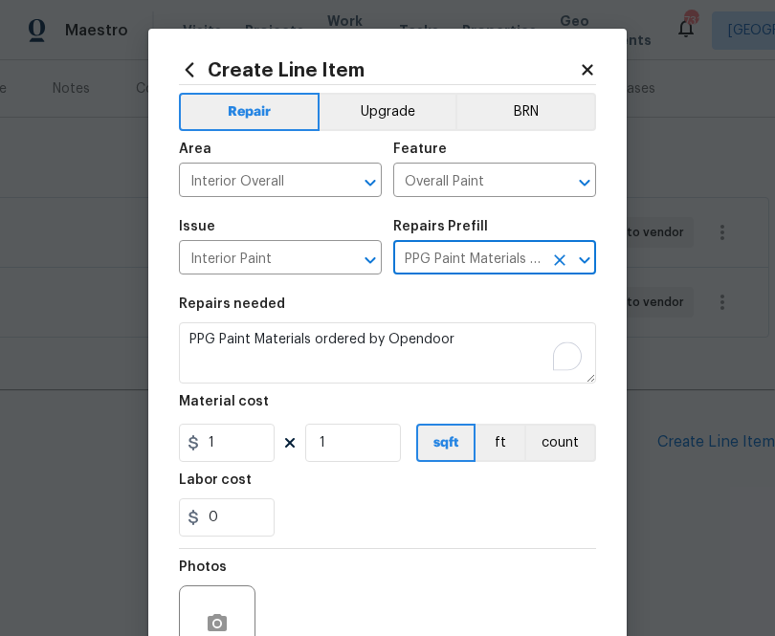
type input "PPG Paint Materials - Interior Paint $1.00"
click at [198, 441] on icon at bounding box center [193, 442] width 15 height 15
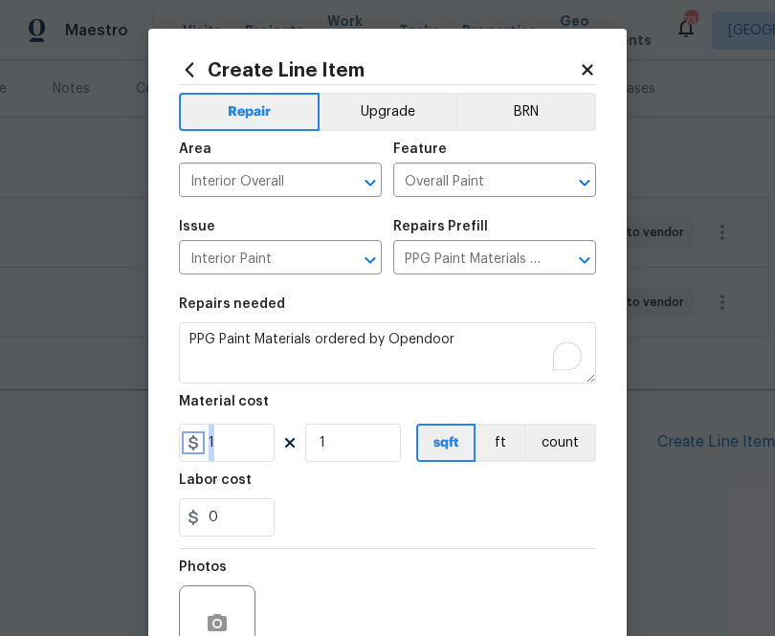
click at [198, 441] on icon at bounding box center [193, 442] width 15 height 15
click at [231, 447] on input "1" at bounding box center [227, 443] width 96 height 38
paste input "text"
click at [247, 430] on input "1" at bounding box center [227, 443] width 96 height 38
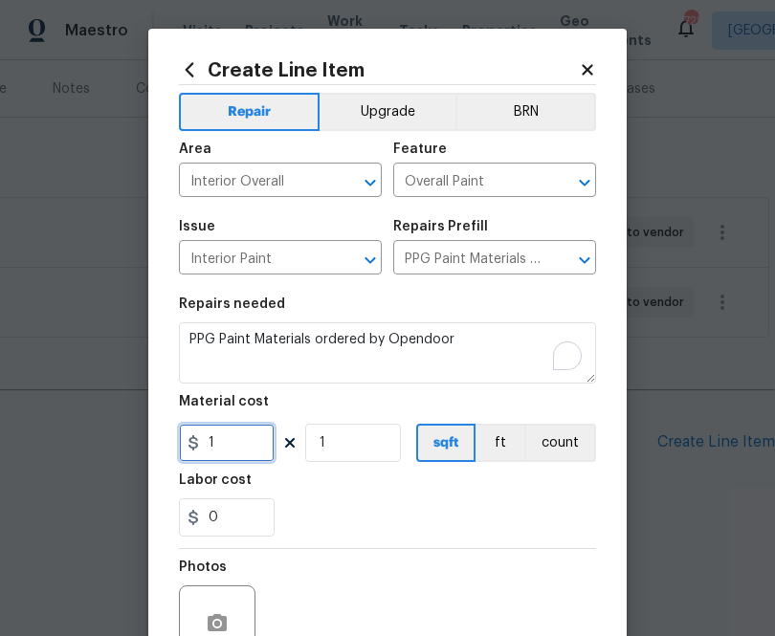
click at [247, 430] on input "1" at bounding box center [227, 443] width 96 height 38
paste input "592.42"
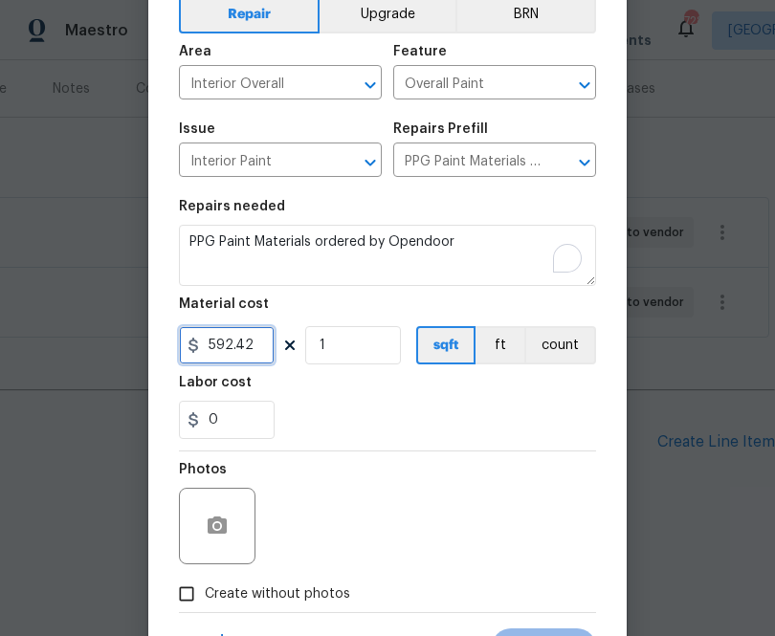
scroll to position [189, 0]
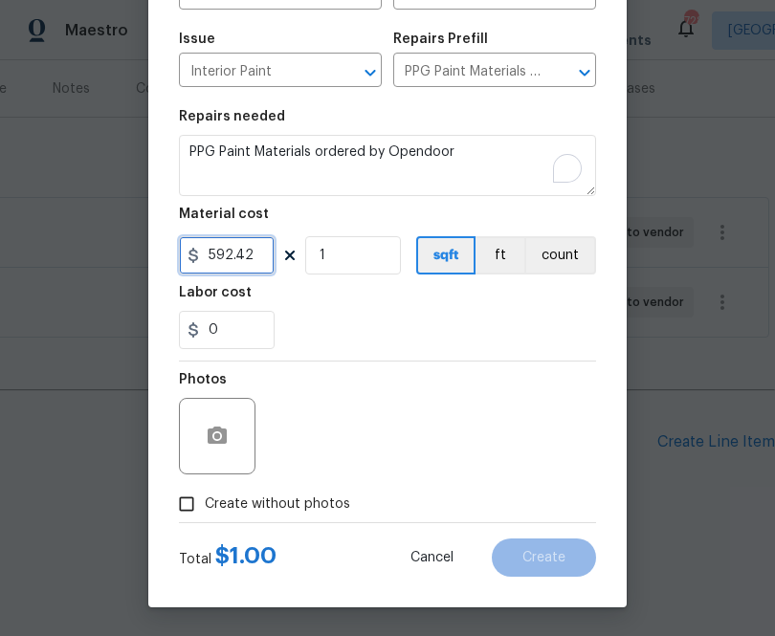
type input "592.42"
click at [298, 487] on label "Create without photos" at bounding box center [259, 504] width 182 height 36
click at [205, 487] on input "Create without photos" at bounding box center [186, 504] width 36 height 36
checkbox input "true"
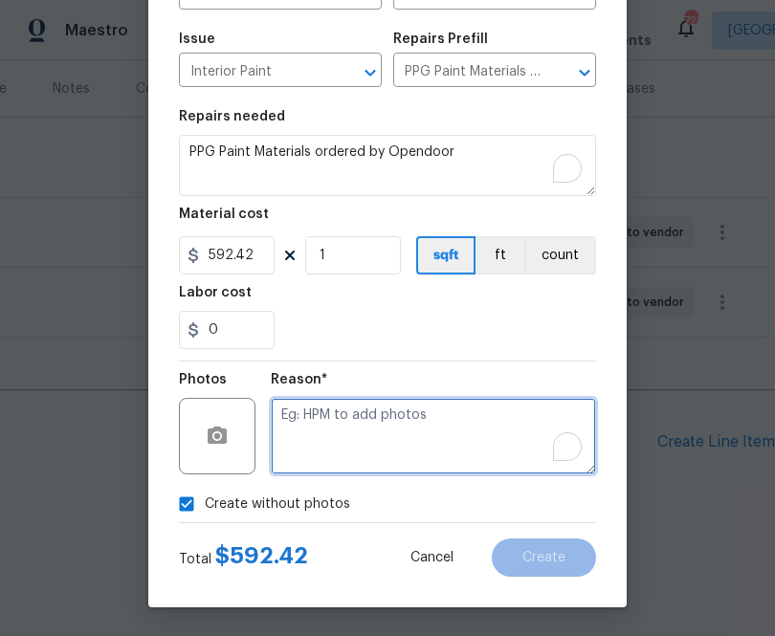
click at [358, 431] on textarea "To enrich screen reader interactions, please activate Accessibility in Grammarl…" at bounding box center [433, 436] width 325 height 77
type textarea "n.a"
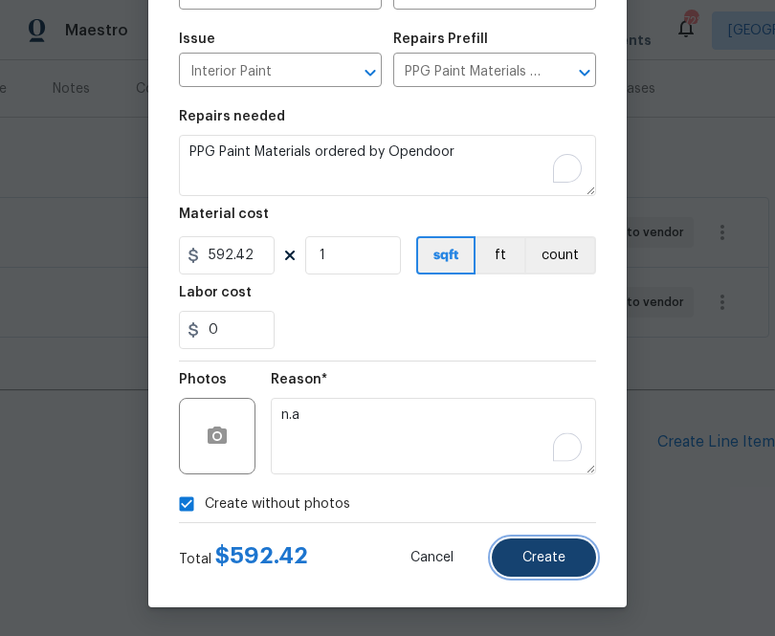
click at [533, 542] on button "Create" at bounding box center [544, 558] width 104 height 38
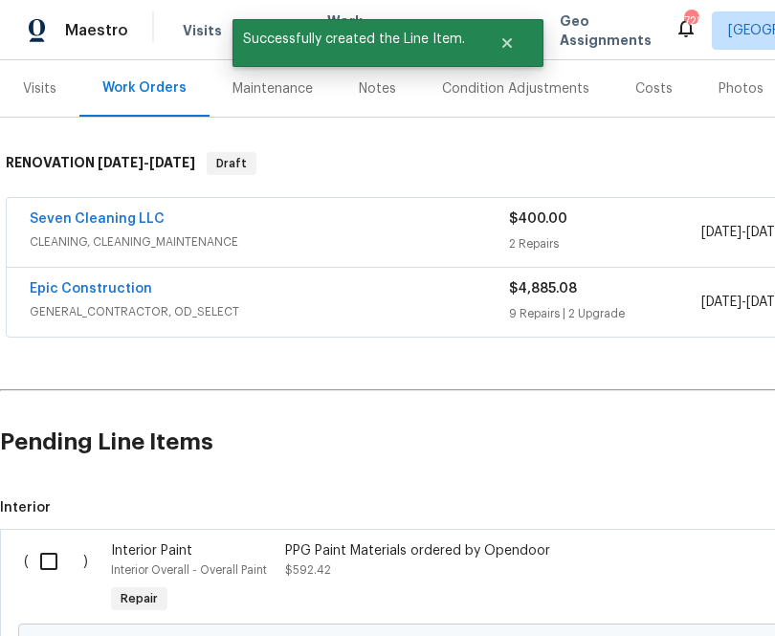
scroll to position [448, 0]
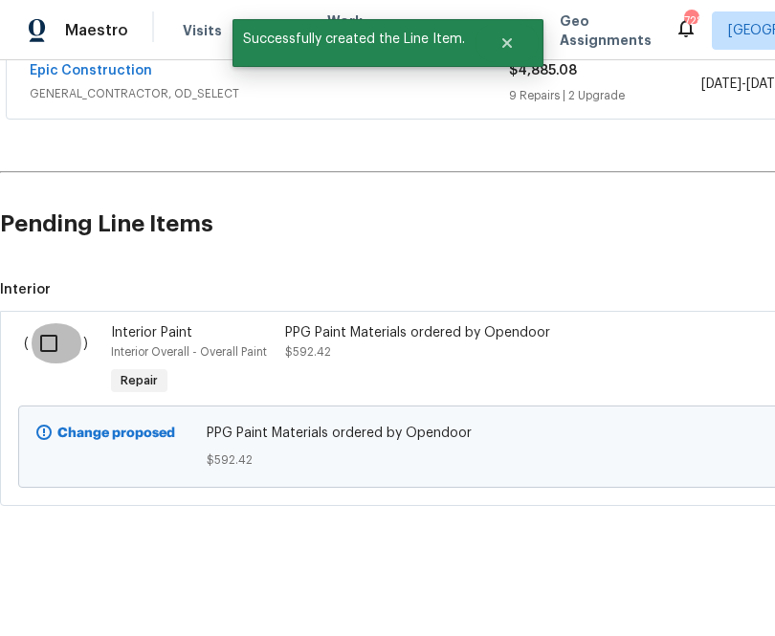
click at [48, 340] on input "checkbox" at bounding box center [56, 343] width 55 height 40
checkbox input "true"
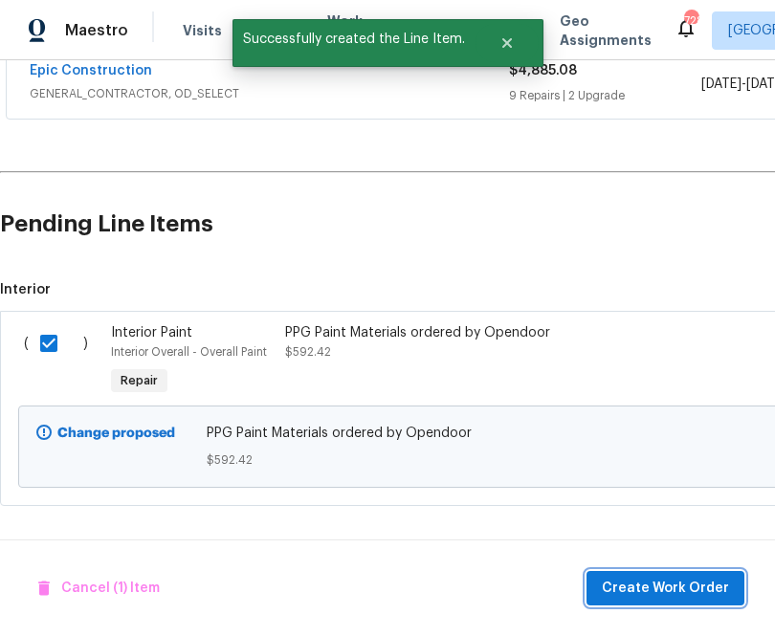
click at [676, 587] on span "Create Work Order" at bounding box center [665, 589] width 127 height 24
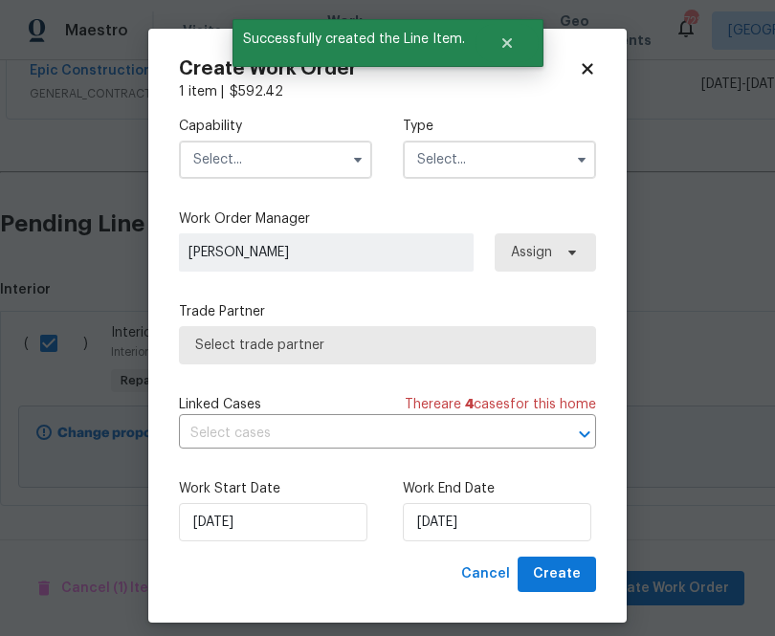
click at [302, 170] on input "text" at bounding box center [275, 160] width 193 height 38
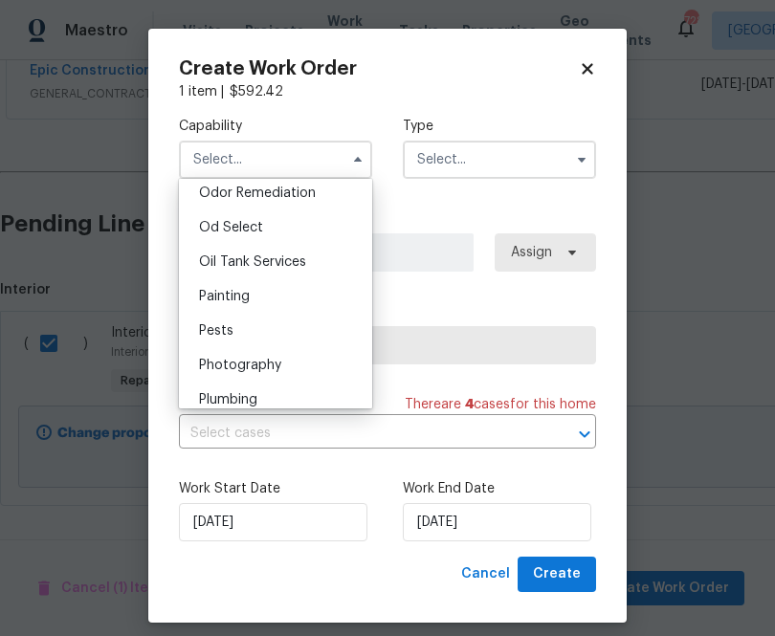
scroll to position [1524, 0]
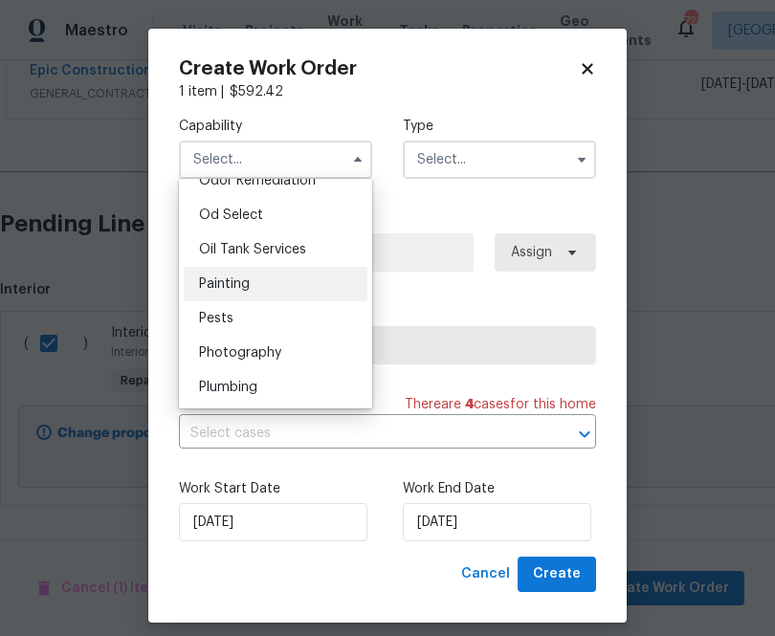
click at [295, 287] on div "Painting" at bounding box center [276, 284] width 184 height 34
type input "Painting"
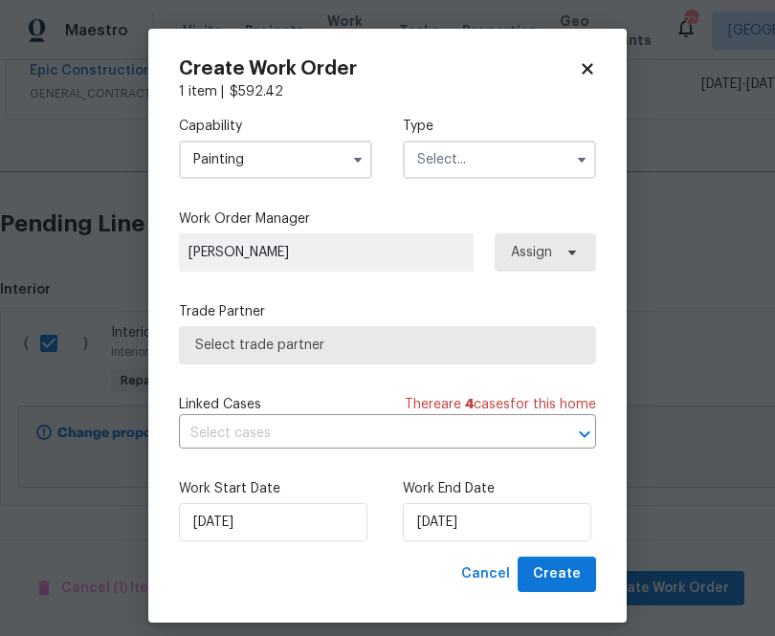
click at [547, 150] on input "text" at bounding box center [499, 160] width 193 height 38
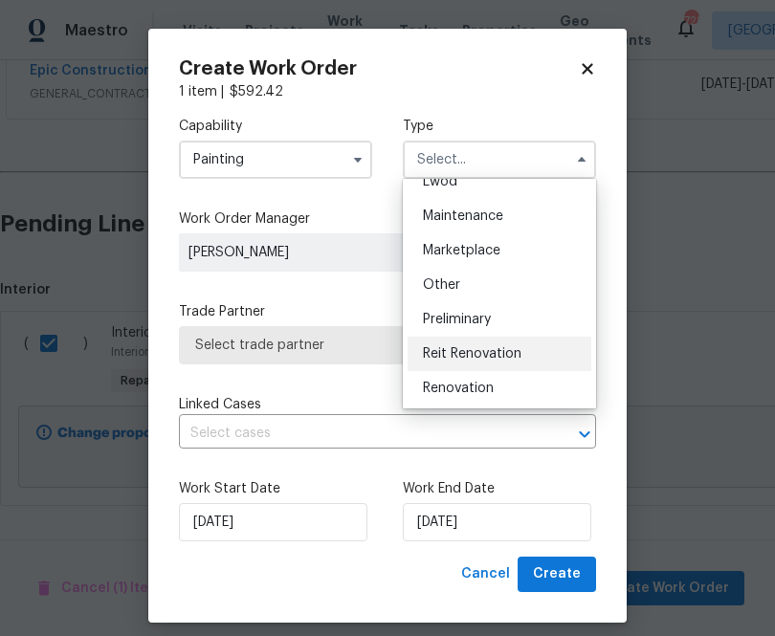
scroll to position [296, 0]
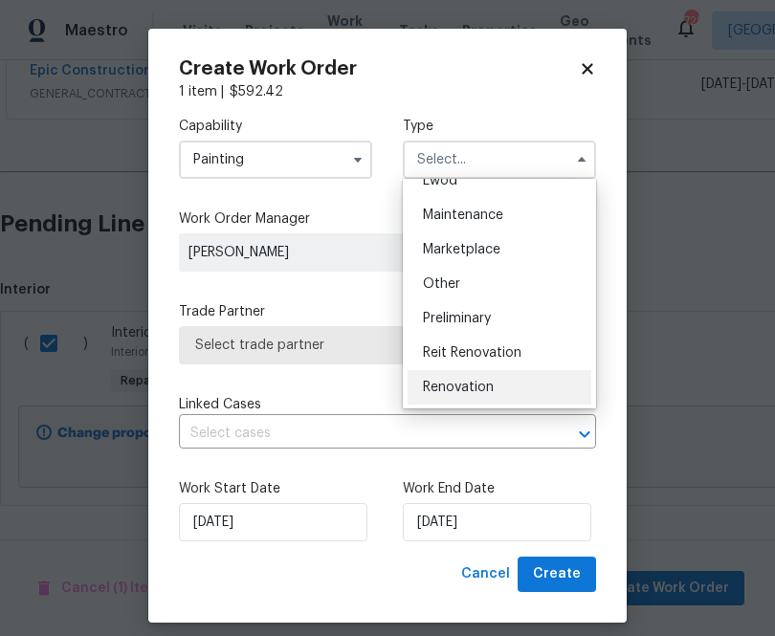
click at [509, 377] on div "Renovation" at bounding box center [500, 387] width 184 height 34
type input "Renovation"
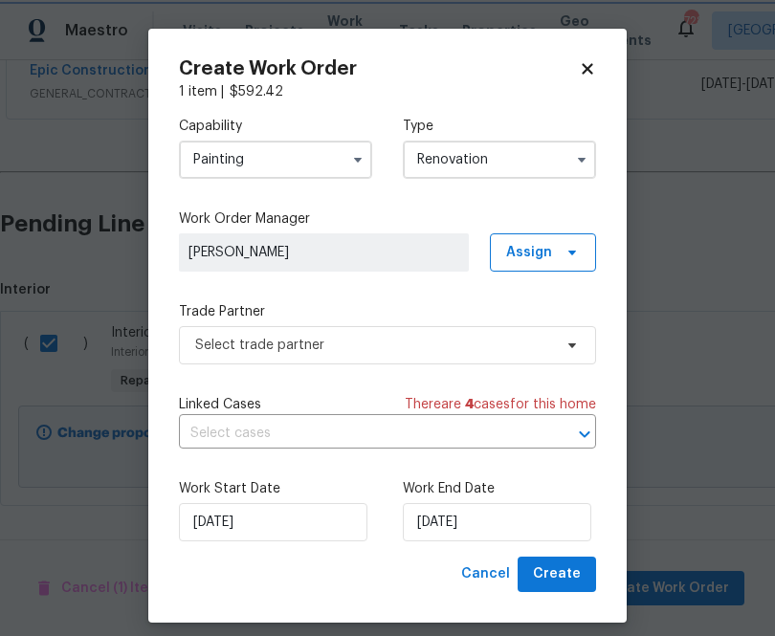
scroll to position [0, 0]
click at [575, 256] on icon at bounding box center [572, 252] width 15 height 15
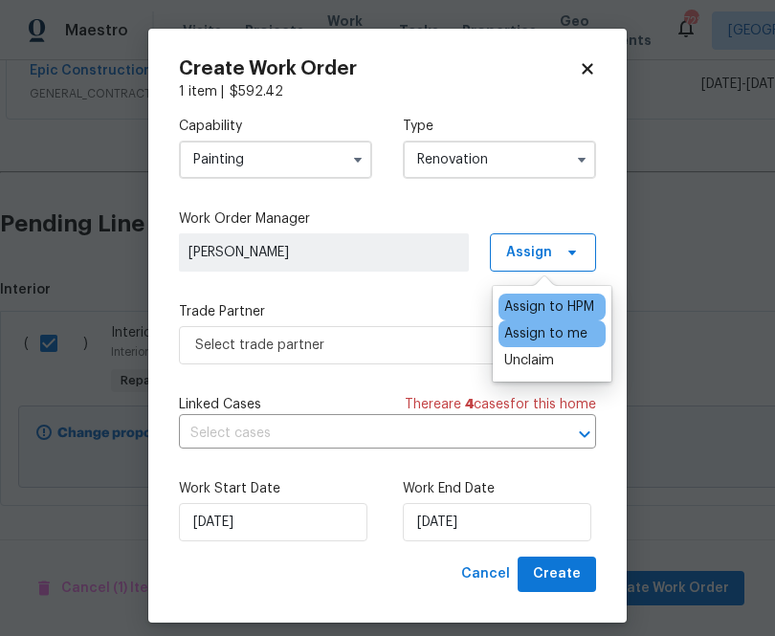
click at [551, 336] on div "Assign to me" at bounding box center [545, 333] width 83 height 19
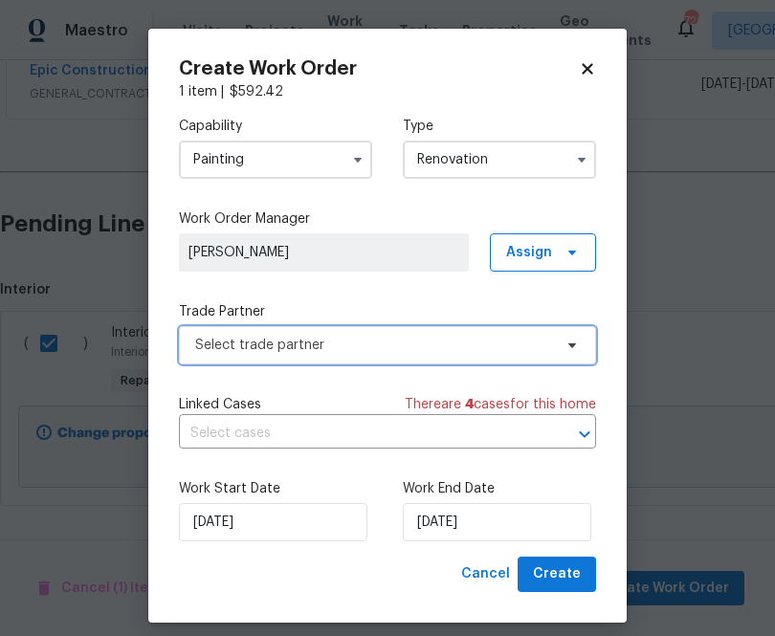
click at [338, 360] on span "Select trade partner" at bounding box center [387, 345] width 417 height 38
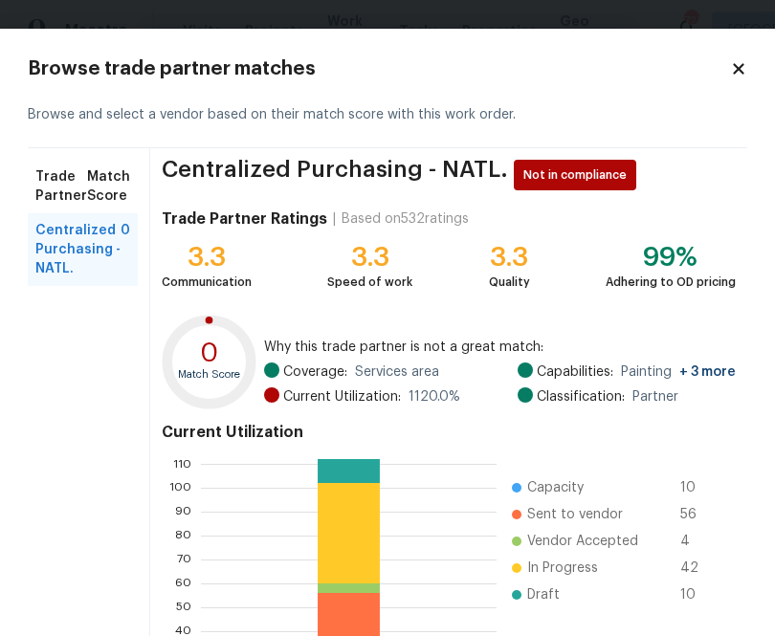
scroll to position [205, 0]
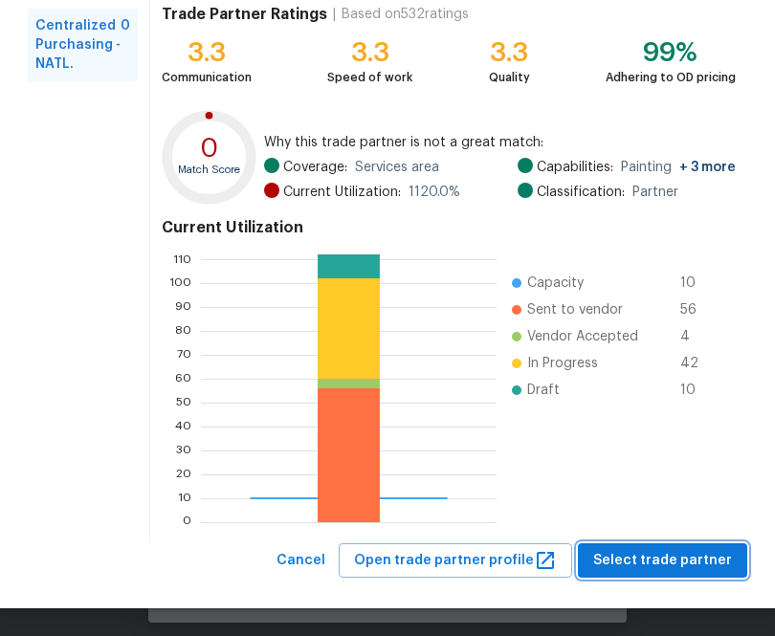
click at [693, 568] on span "Select trade partner" at bounding box center [662, 561] width 139 height 24
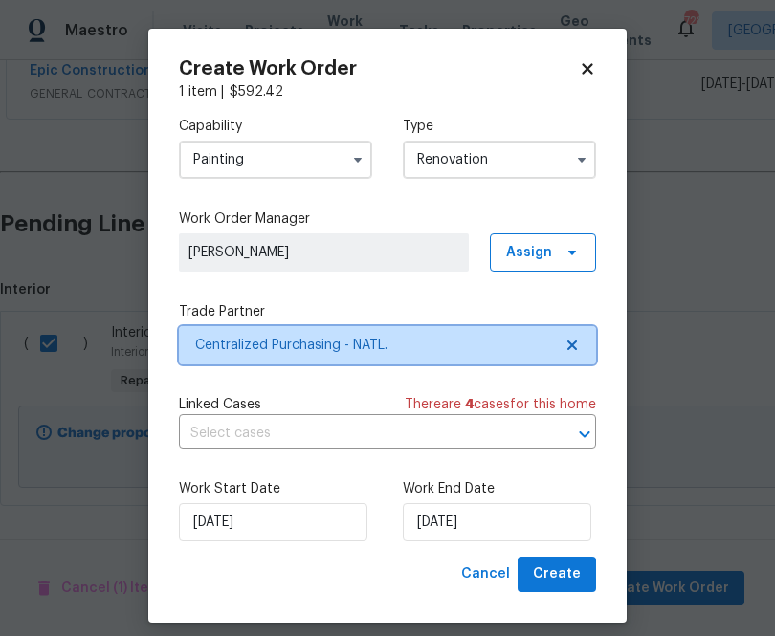
scroll to position [0, 0]
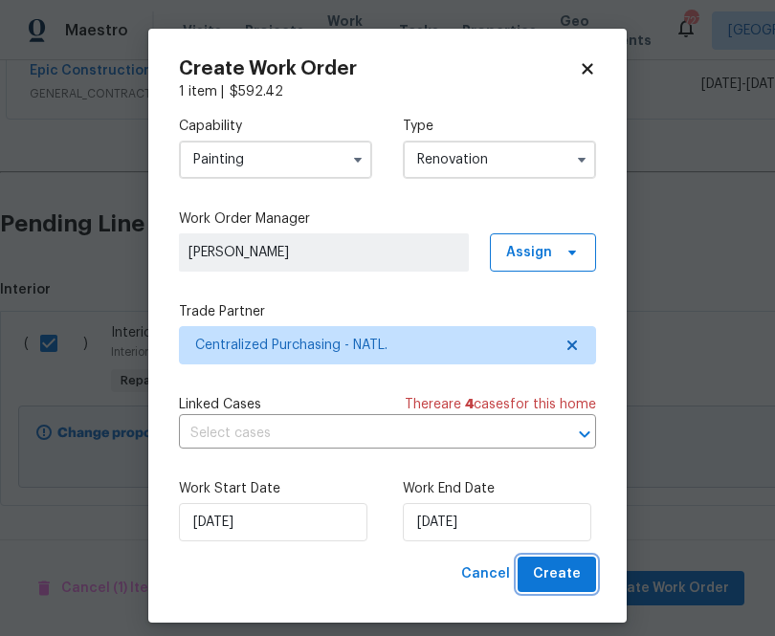
click at [542, 567] on span "Create" at bounding box center [557, 575] width 48 height 24
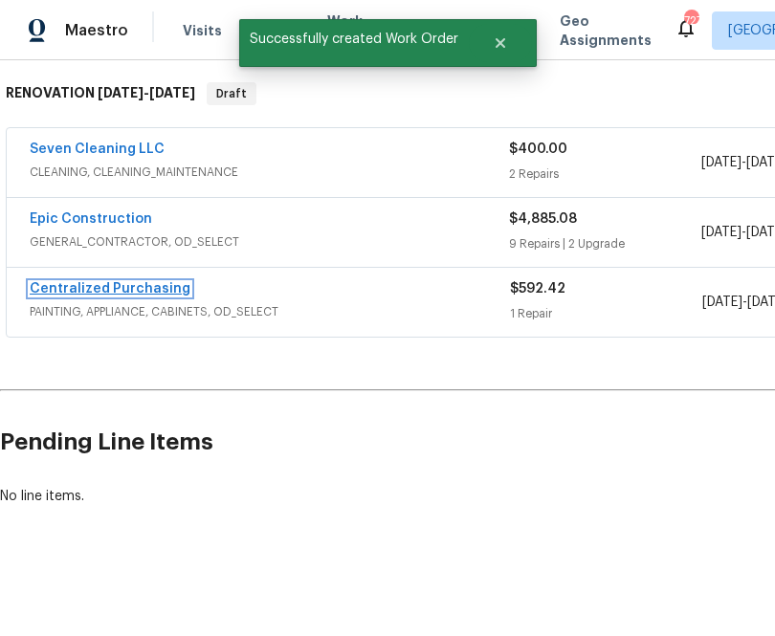
click at [163, 291] on link "Centralized Purchasing" at bounding box center [110, 288] width 161 height 13
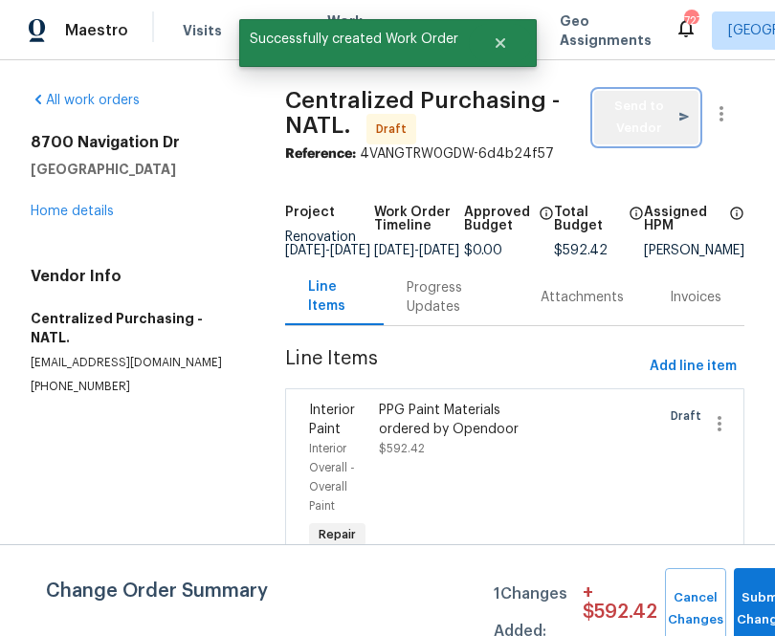
click at [632, 123] on span "Send to Vendor" at bounding box center [646, 118] width 85 height 44
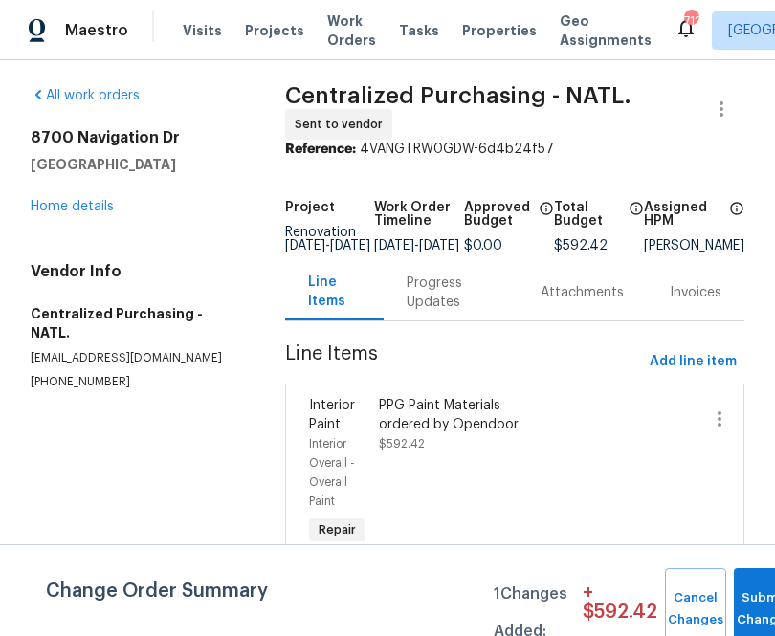
scroll to position [6, 0]
